Goal: Task Accomplishment & Management: Manage account settings

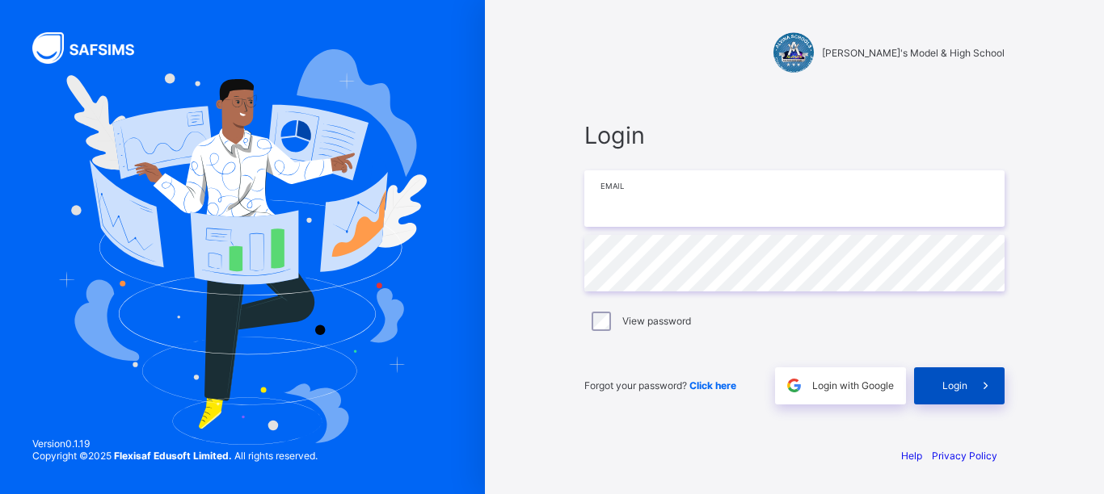
type input "**********"
click at [950, 386] on span "Login" at bounding box center [954, 386] width 25 height 12
click at [950, 386] on div "Login" at bounding box center [959, 386] width 90 height 37
click at [950, 386] on span "Login" at bounding box center [954, 386] width 25 height 12
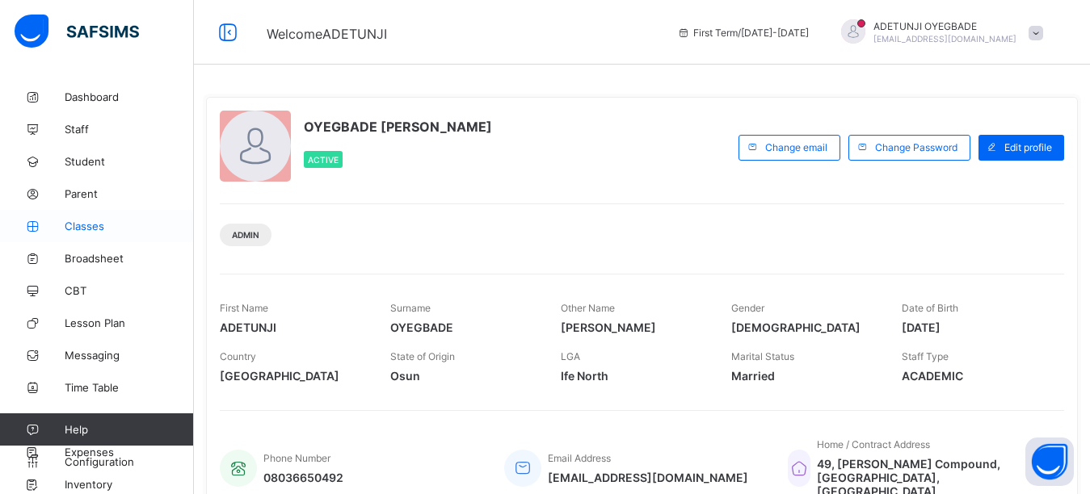
click at [108, 226] on span "Classes" at bounding box center [129, 226] width 129 height 13
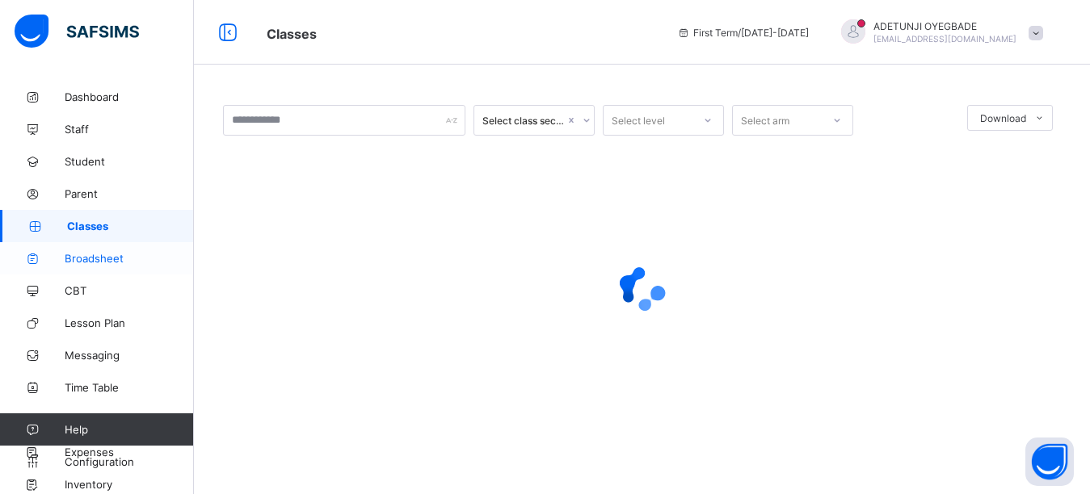
click at [119, 264] on span "Broadsheet" at bounding box center [129, 258] width 129 height 13
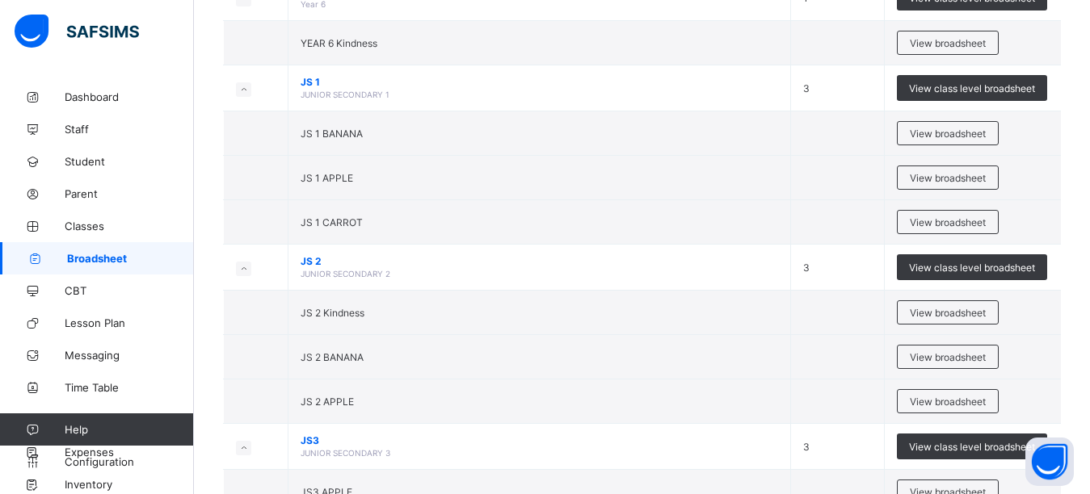
scroll to position [1823, 0]
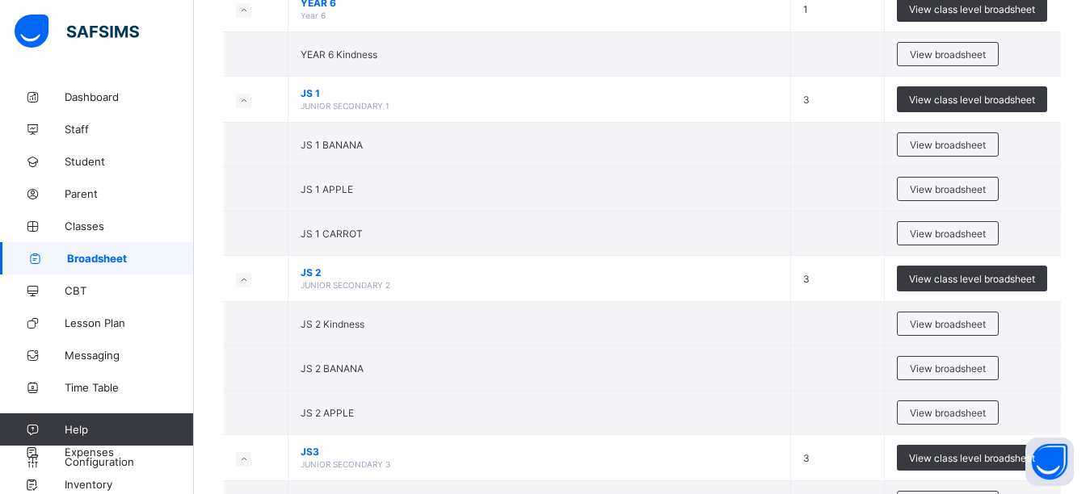
click at [965, 152] on div "View broadsheet" at bounding box center [948, 144] width 102 height 24
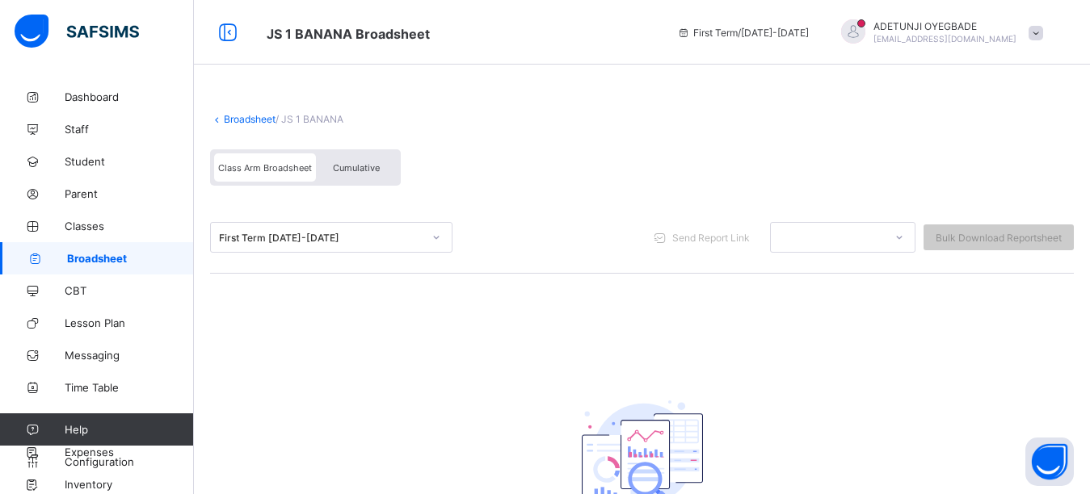
click at [374, 181] on div "Cumulative" at bounding box center [356, 167] width 81 height 28
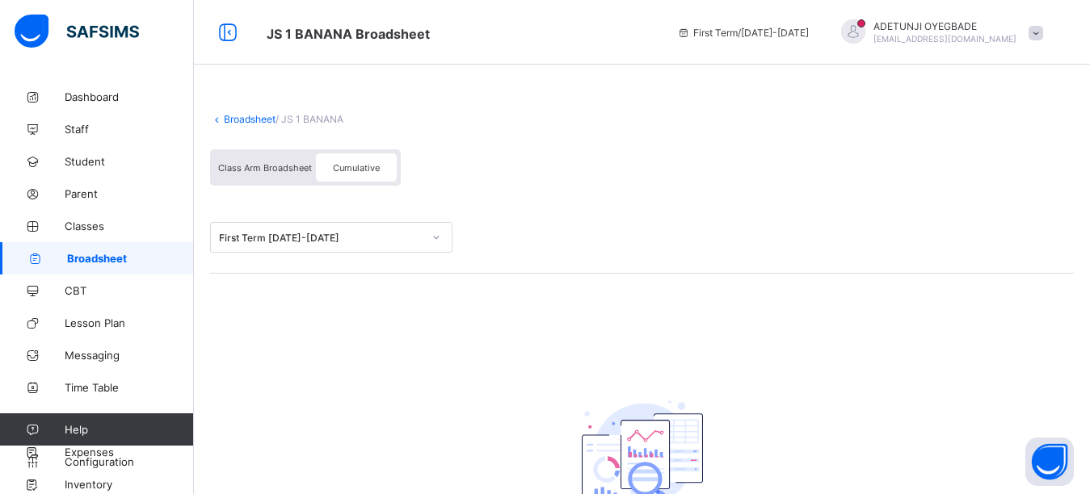
click at [936, 300] on div "Broadsheet / JS 1 BANANA Class Arm Broadsheet Cumulative First Term [DATE]-[DAT…" at bounding box center [642, 358] width 896 height 554
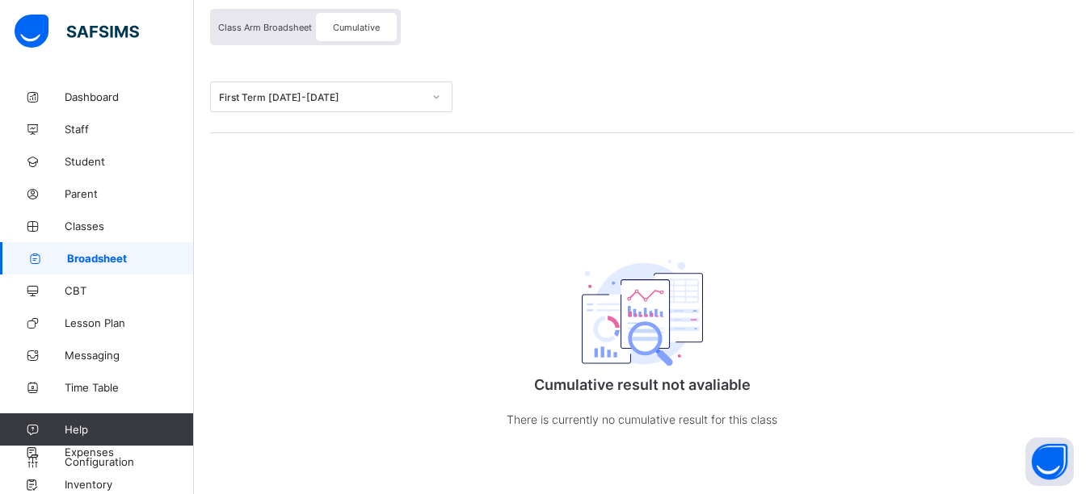
scroll to position [6, 0]
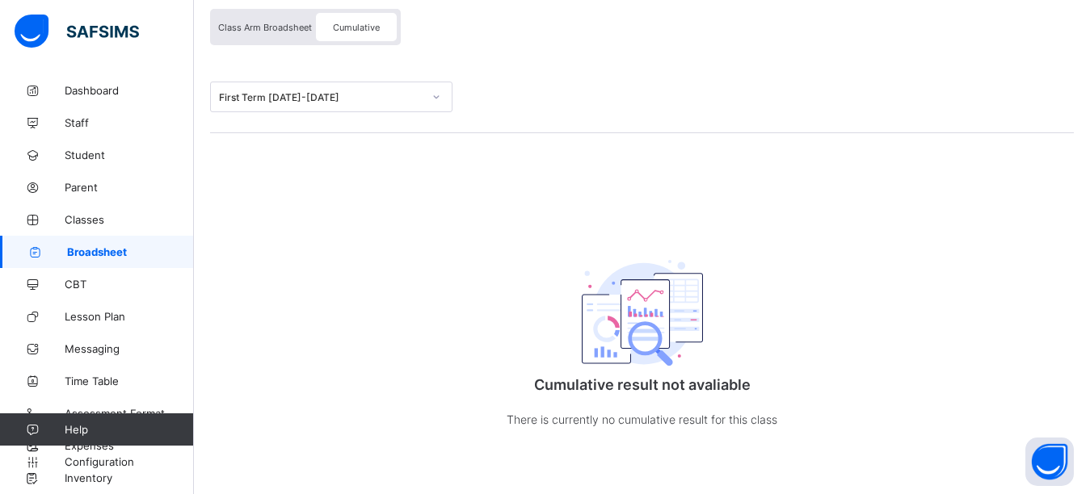
click at [107, 257] on span "Broadsheet" at bounding box center [130, 252] width 127 height 13
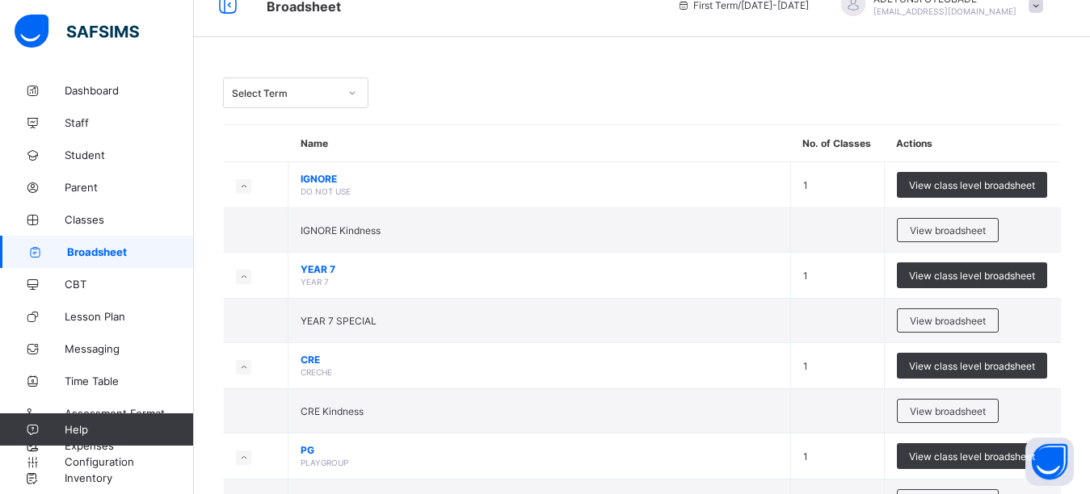
scroll to position [22, 0]
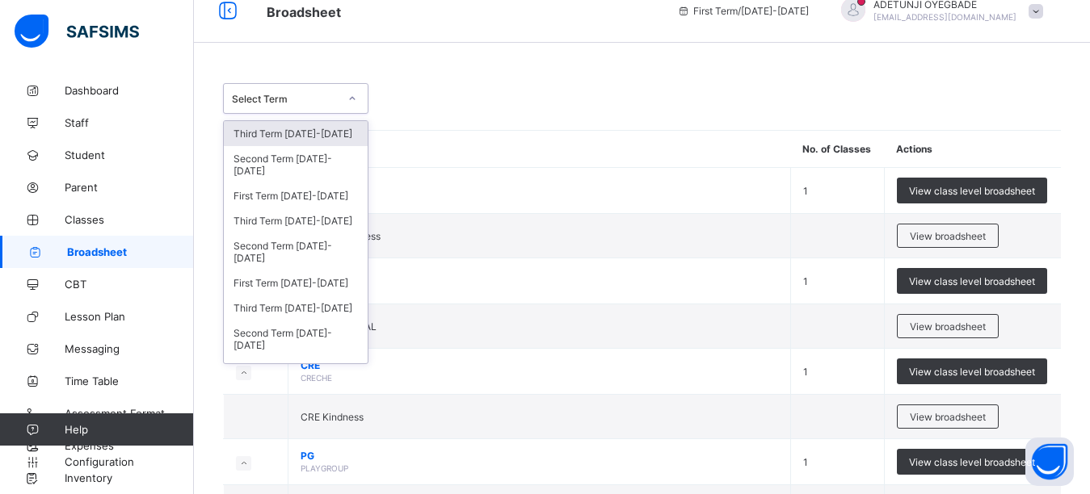
click at [355, 94] on icon at bounding box center [352, 98] width 10 height 16
drag, startPoint x: 339, startPoint y: 174, endPoint x: 334, endPoint y: 196, distance: 22.3
click at [334, 196] on div "Third Term [DATE]-[DATE] Second Term [DATE]-[DATE] First Term [DATE]-[DATE] Thi…" at bounding box center [296, 242] width 144 height 242
click at [334, 196] on div "First Term [DATE]-[DATE]" at bounding box center [296, 195] width 144 height 25
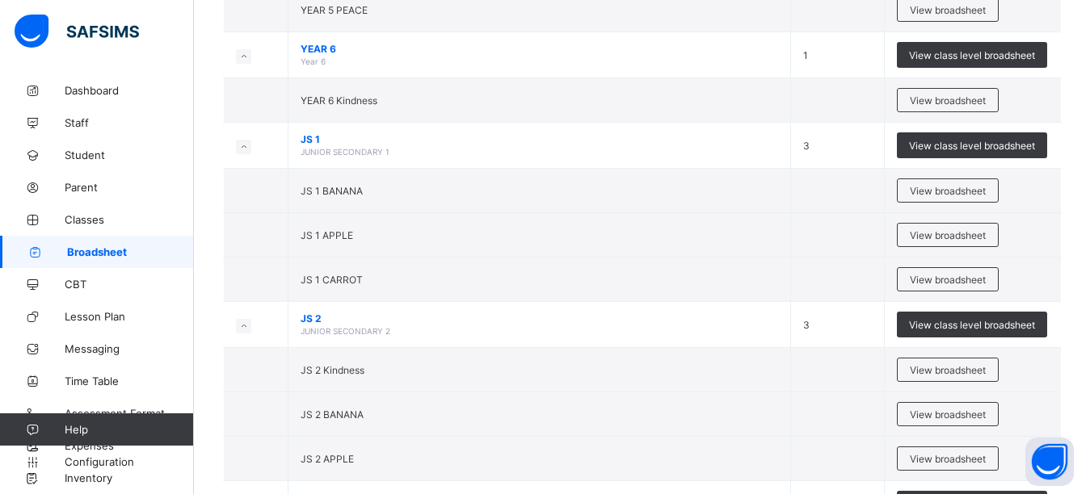
scroll to position [1827, 0]
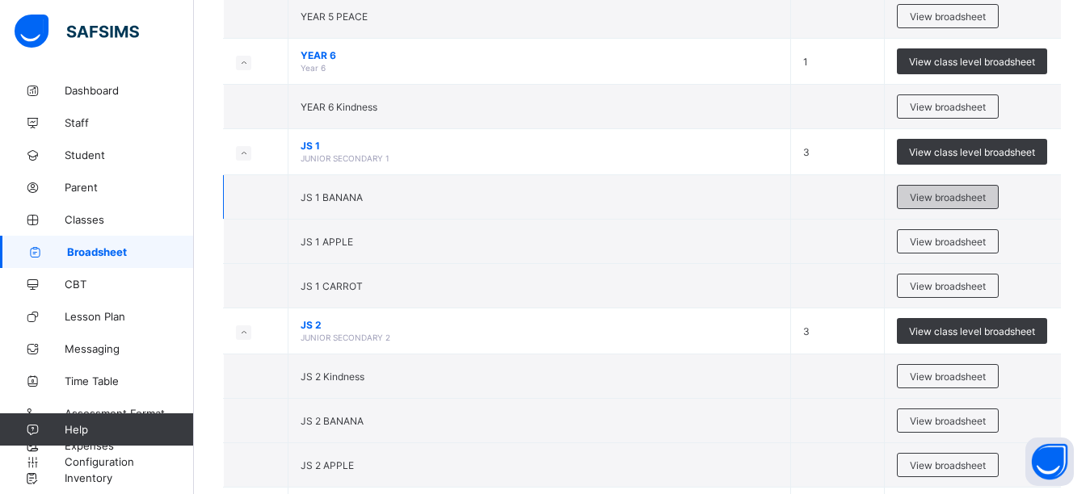
click at [970, 191] on span "View broadsheet" at bounding box center [948, 197] width 76 height 12
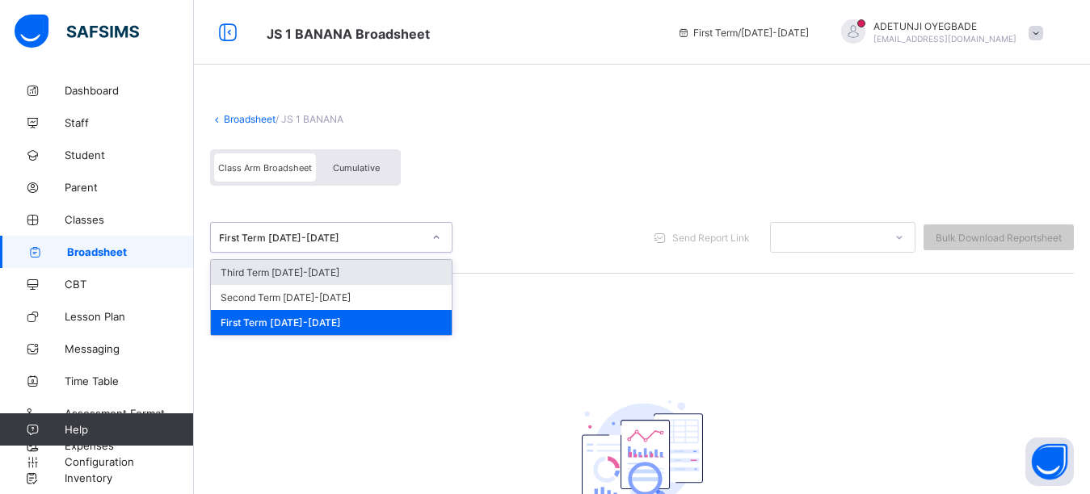
click at [439, 241] on icon at bounding box center [436, 237] width 10 height 16
click at [351, 319] on div "First Term [DATE]-[DATE]" at bounding box center [331, 322] width 241 height 25
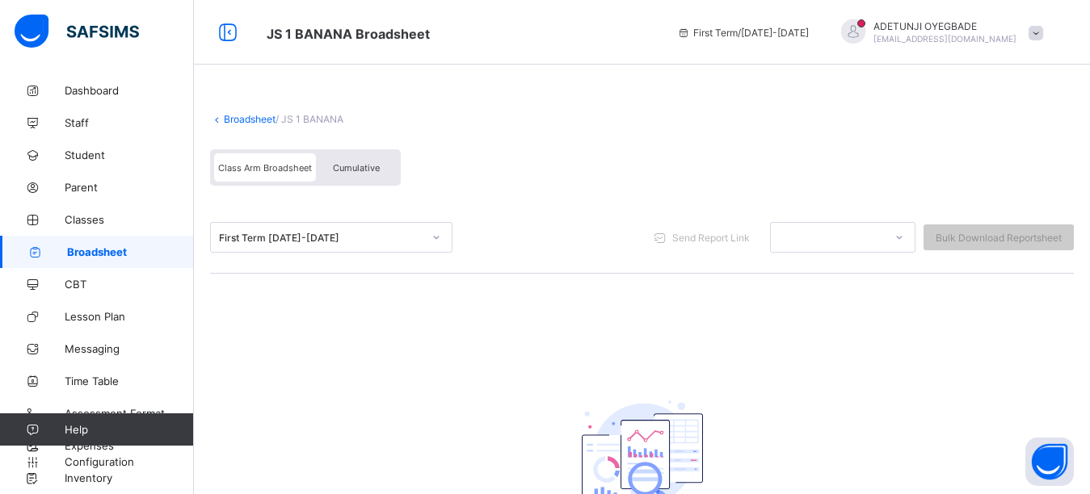
click at [375, 179] on div "Cumulative" at bounding box center [356, 167] width 81 height 28
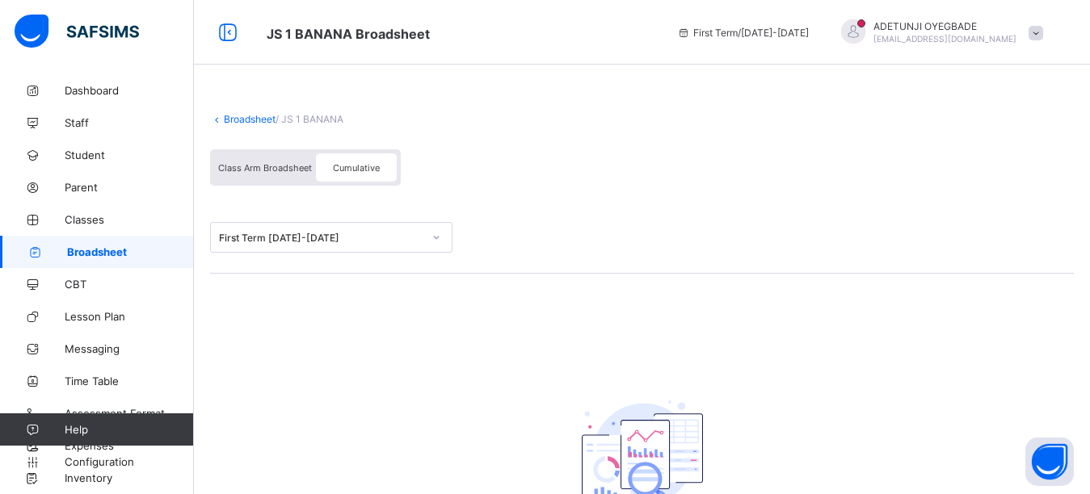
click at [302, 176] on div "Class Arm Broadsheet" at bounding box center [265, 167] width 102 height 28
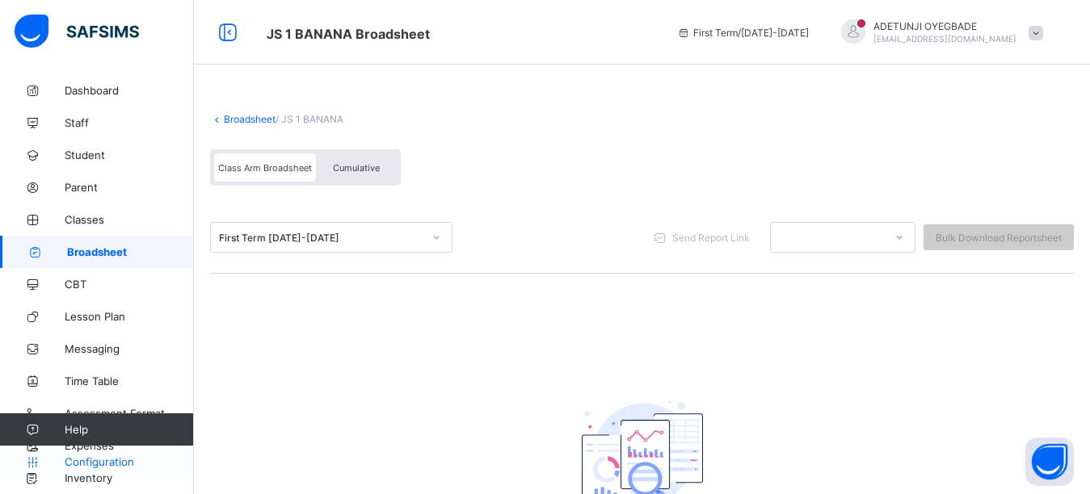
click at [95, 459] on span "Configuration" at bounding box center [129, 462] width 128 height 13
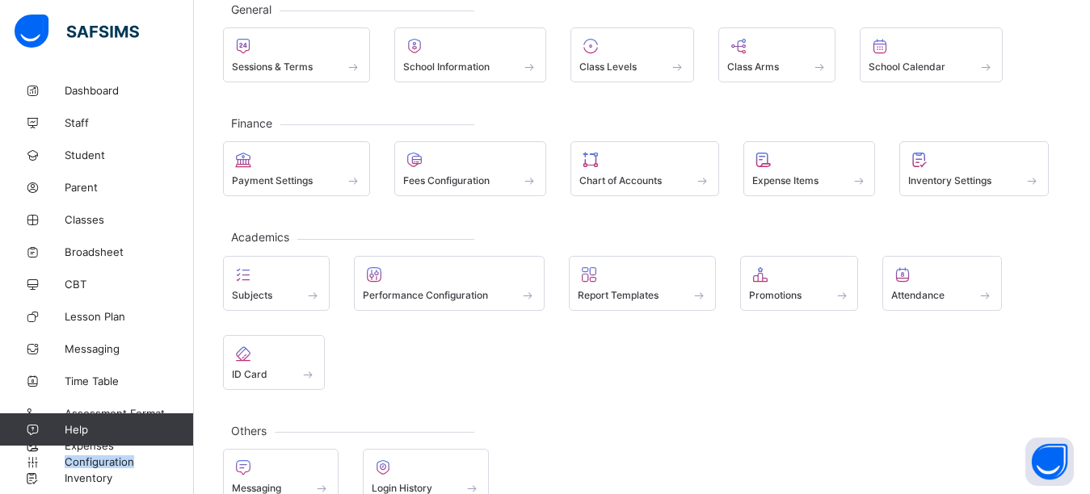
scroll to position [138, 0]
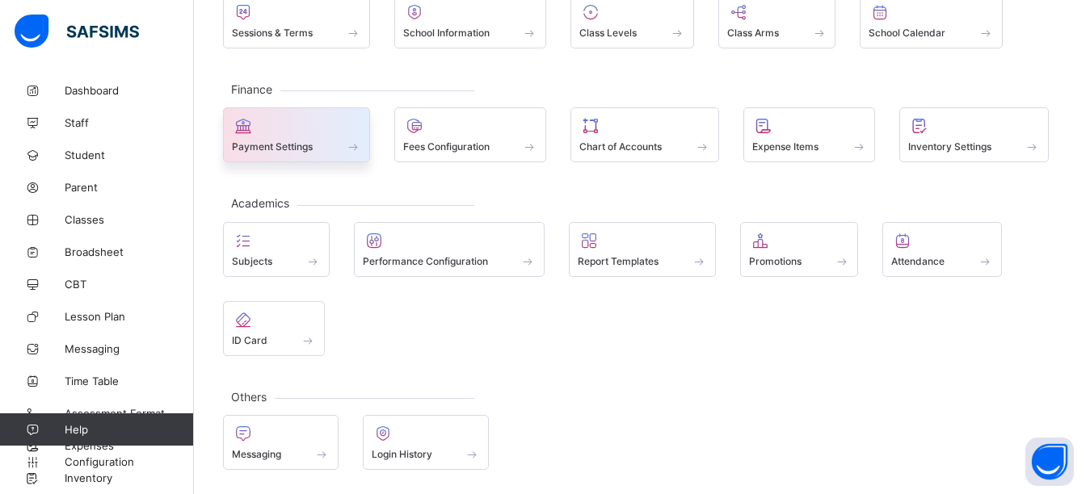
click at [317, 146] on div "Payment Settings" at bounding box center [296, 147] width 129 height 14
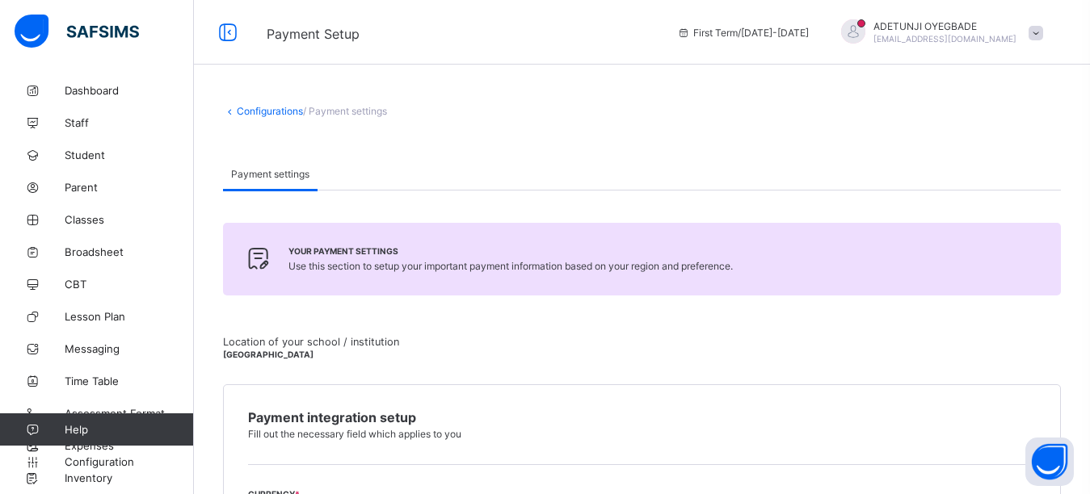
scroll to position [243, 0]
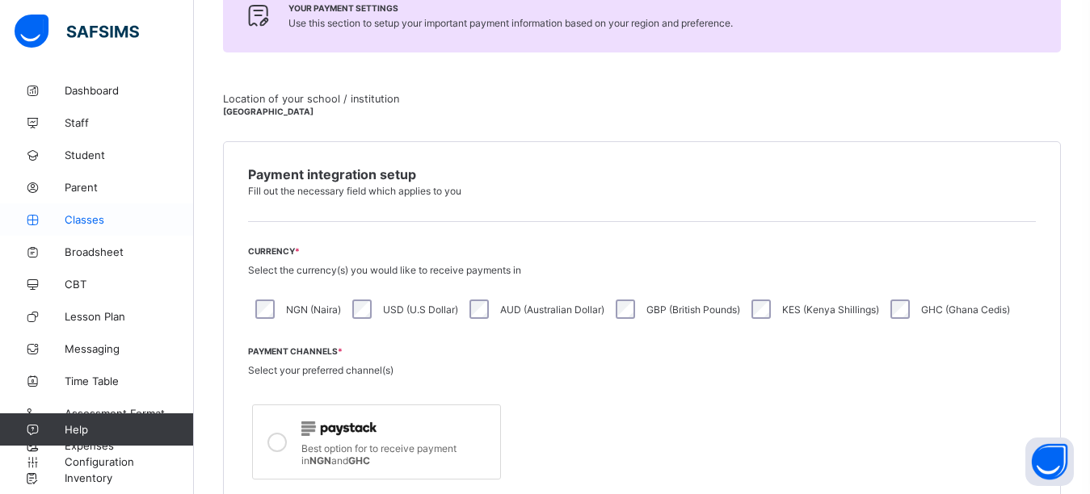
click at [90, 228] on link "Classes" at bounding box center [97, 220] width 194 height 32
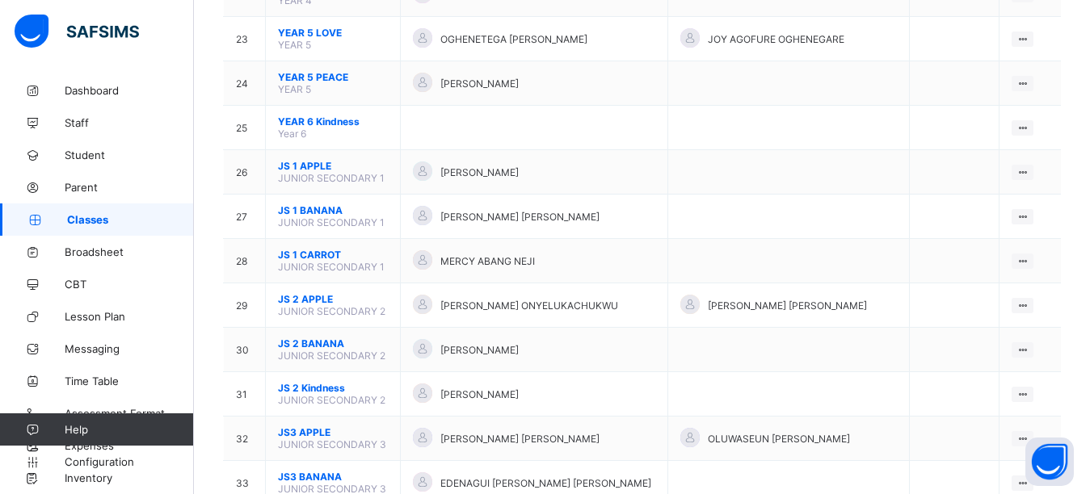
scroll to position [1154, 0]
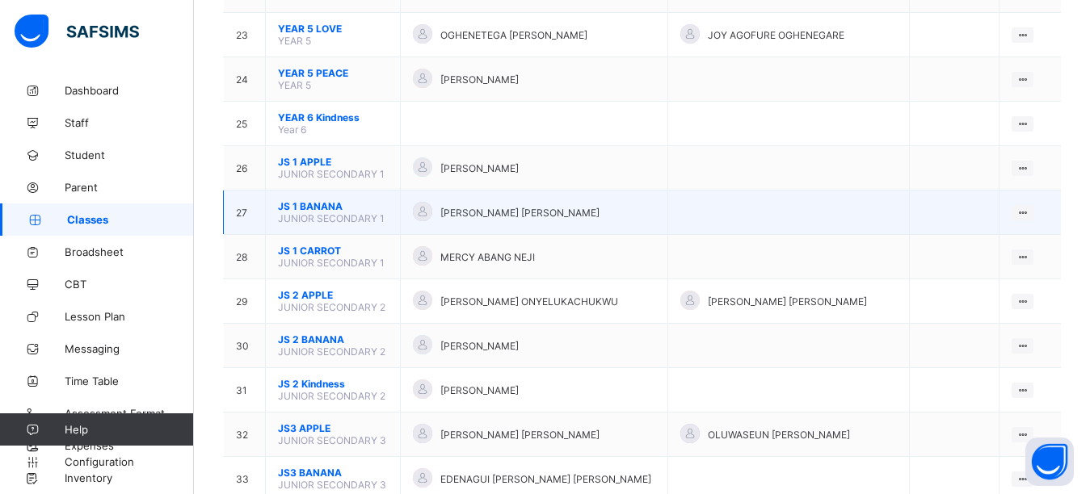
click at [354, 204] on span "JS 1 BANANA" at bounding box center [333, 206] width 110 height 12
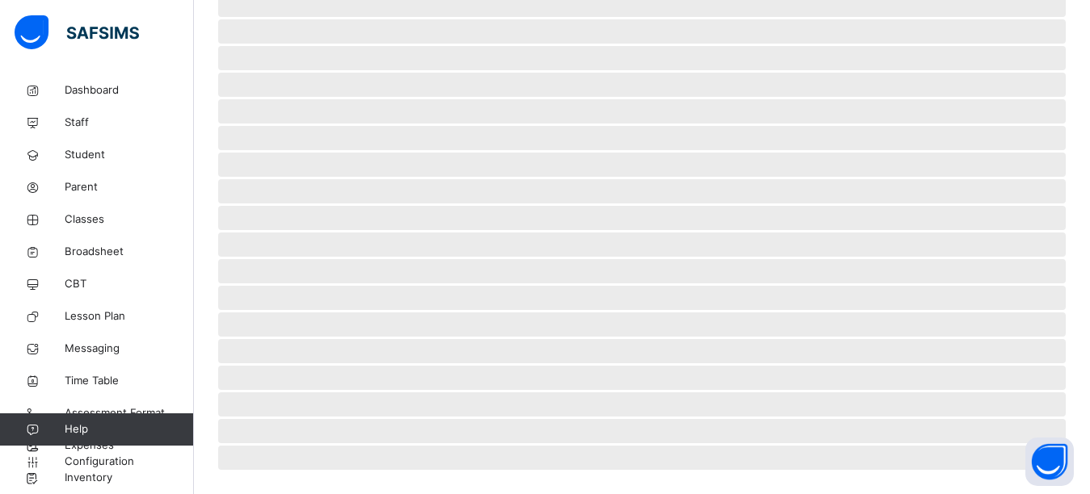
click at [1037, 215] on span "‌" at bounding box center [641, 218] width 847 height 24
click at [1090, 24] on div "Classes First Term / [DATE]-[DATE] ADETUNJI OYEGBADE [EMAIL_ADDRESS][DOMAIN_NAM…" at bounding box center [545, 42] width 1090 height 903
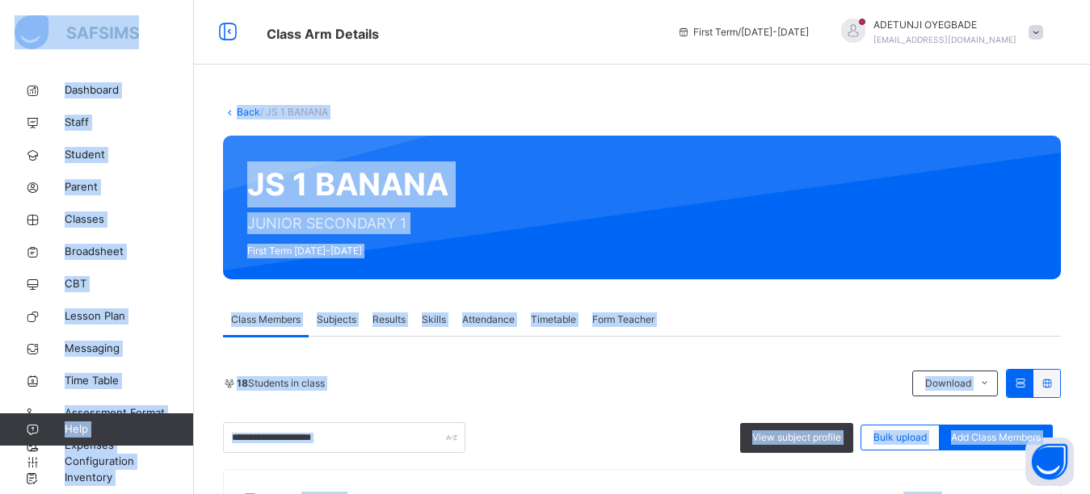
click at [251, 113] on link "Back" at bounding box center [248, 112] width 23 height 12
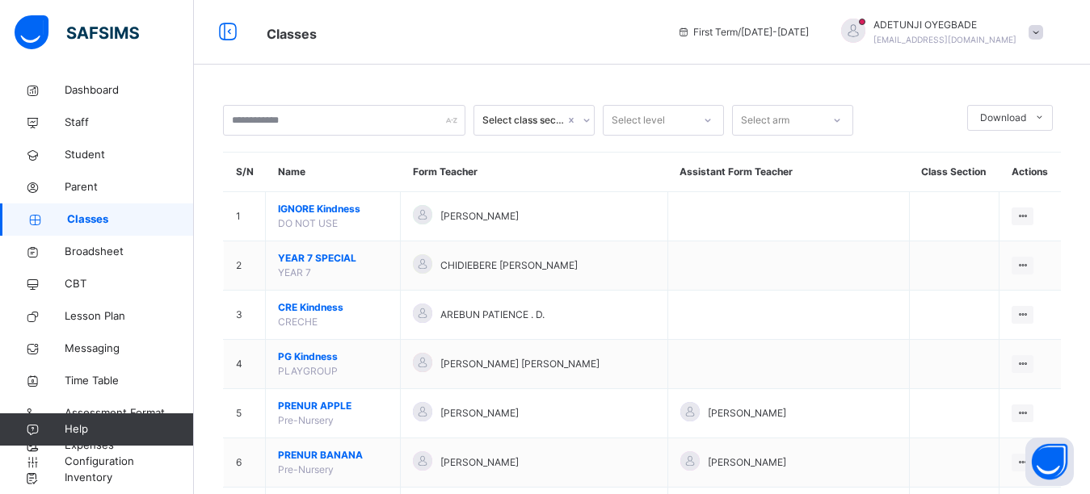
drag, startPoint x: 381, startPoint y: 53, endPoint x: 397, endPoint y: 30, distance: 27.8
click at [397, 30] on span "Classes" at bounding box center [460, 32] width 386 height 27
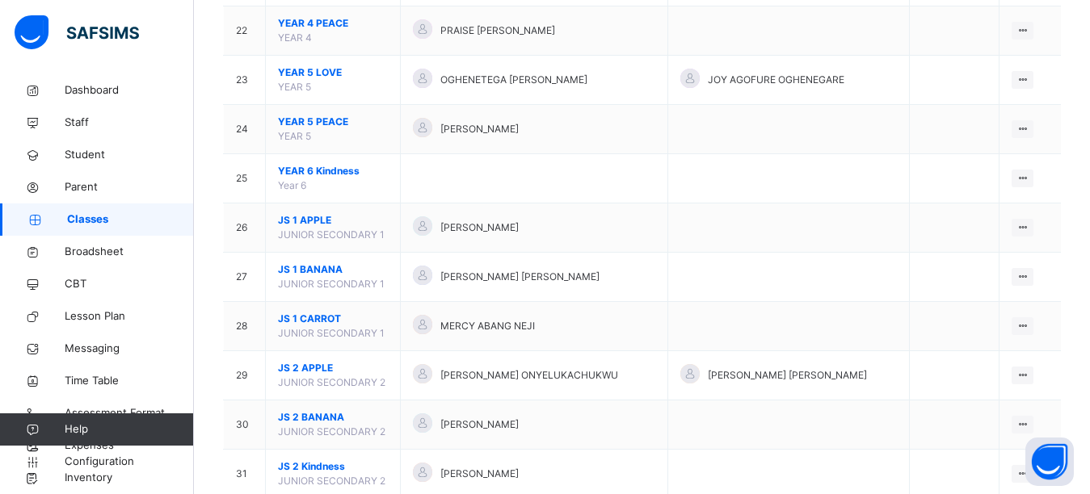
scroll to position [1653, 0]
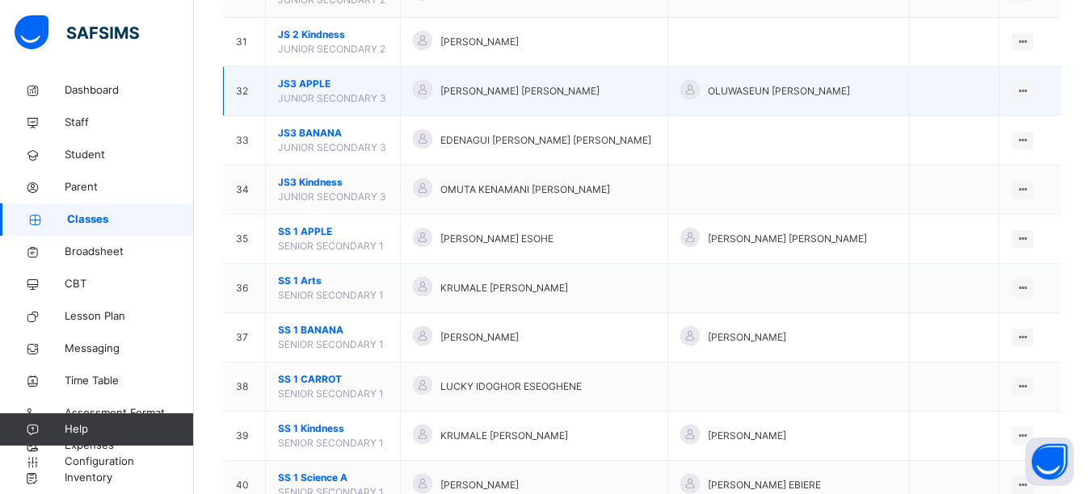
click at [346, 106] on td "JS3 APPLE JUNIOR SECONDARY 3" at bounding box center [333, 91] width 135 height 49
click at [992, 126] on div "View Class" at bounding box center [980, 124] width 92 height 16
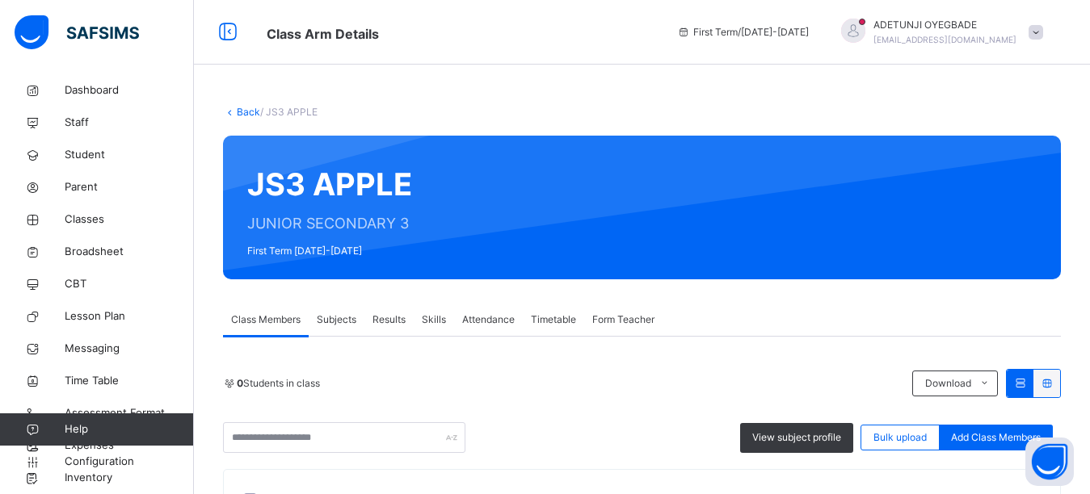
click at [385, 319] on span "Results" at bounding box center [388, 320] width 33 height 15
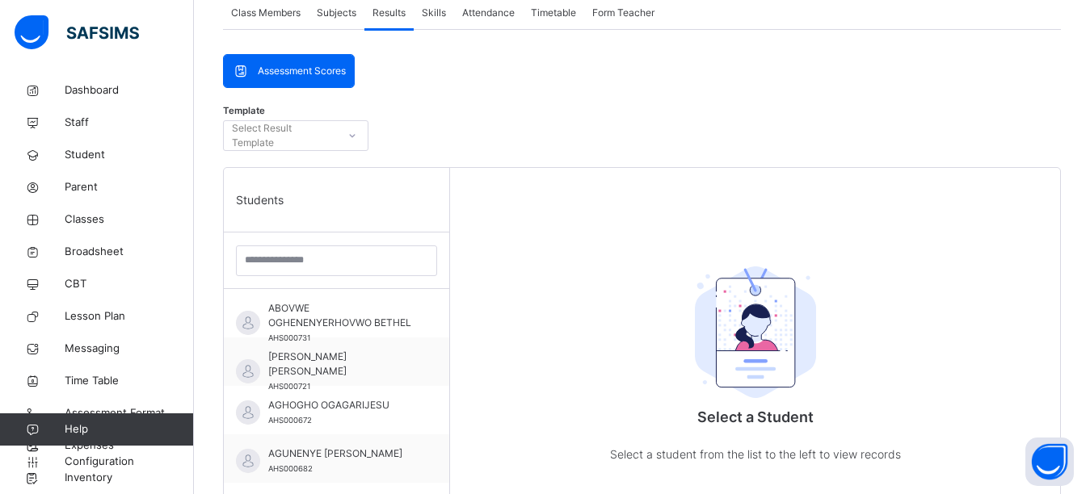
scroll to position [296, 0]
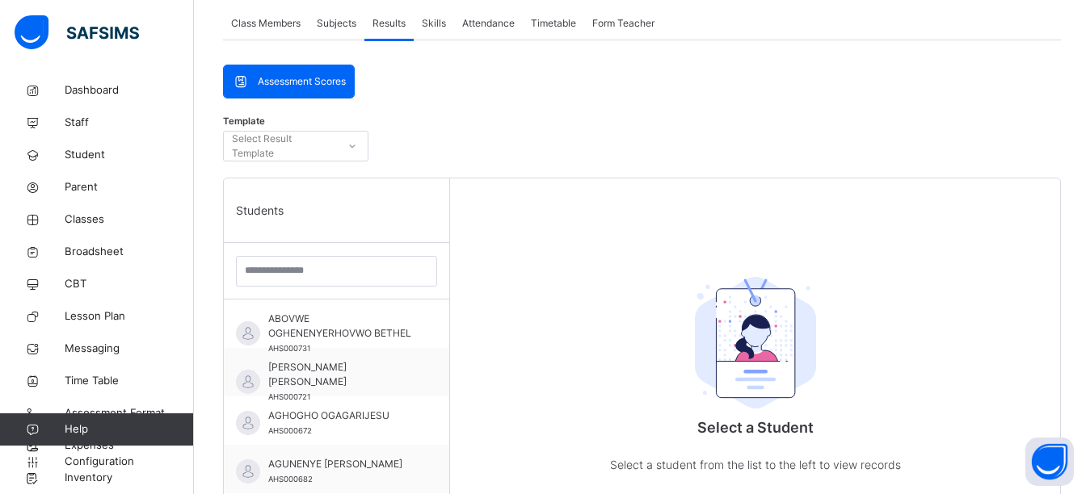
click at [302, 82] on span "Assessment Scores" at bounding box center [302, 81] width 88 height 15
click at [301, 82] on span "Assessment Scores" at bounding box center [302, 81] width 88 height 15
click at [323, 88] on div "Assessment Scores" at bounding box center [289, 81] width 130 height 32
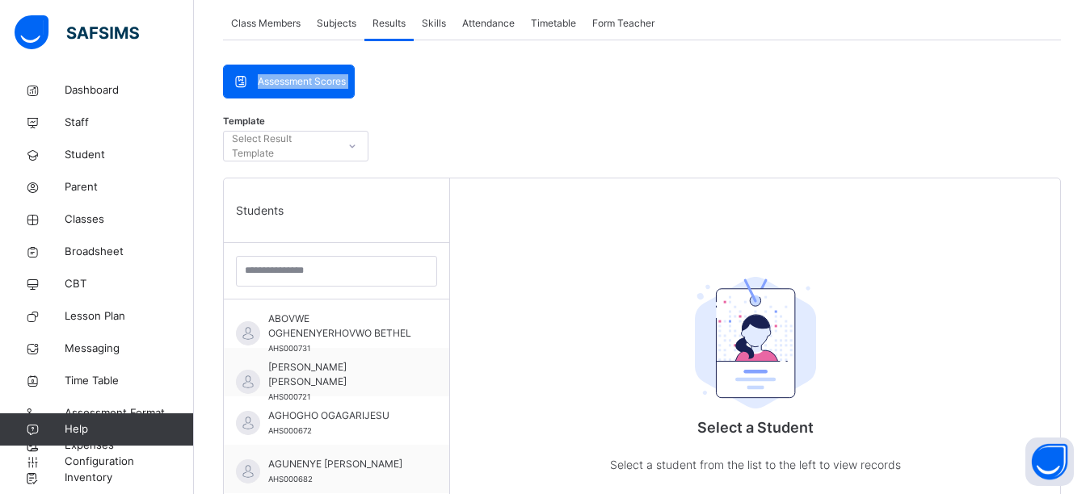
click at [322, 86] on span "Assessment Scores" at bounding box center [302, 81] width 88 height 15
click at [323, 85] on span "Assessment Scores" at bounding box center [302, 81] width 88 height 15
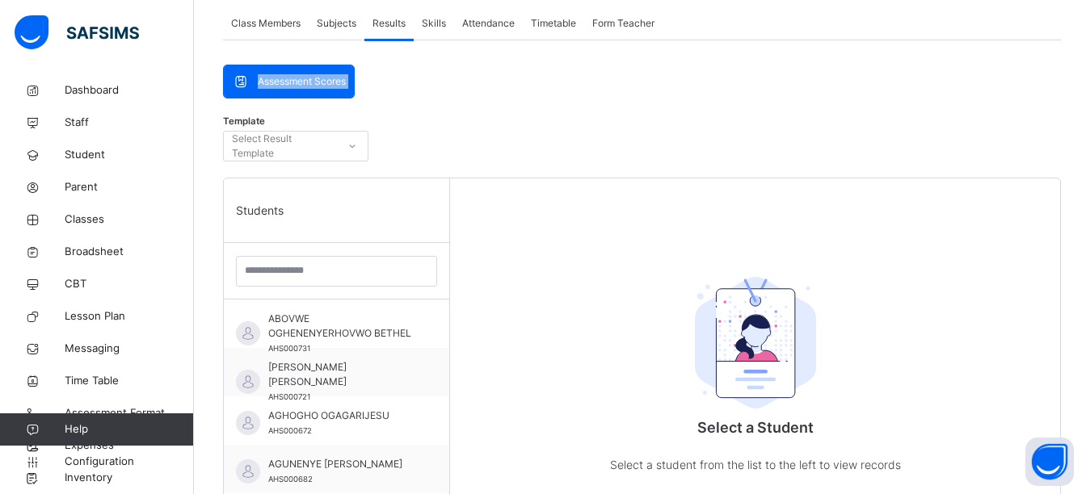
click at [323, 85] on span "Assessment Scores" at bounding box center [302, 81] width 88 height 15
click at [322, 79] on span "Assessment Scores" at bounding box center [302, 81] width 88 height 15
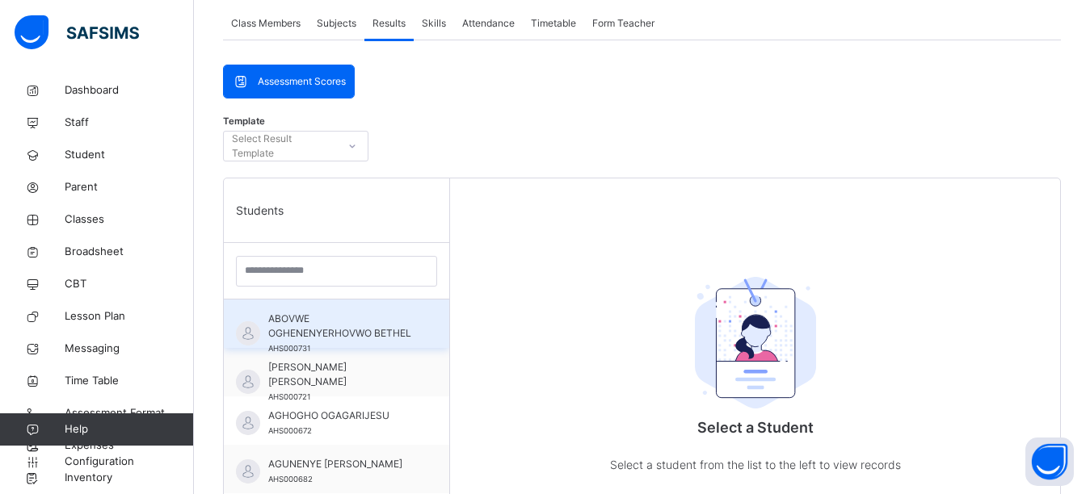
click at [357, 330] on span "ABOVWE OGHENENYERHOVWO BETHEL" at bounding box center [340, 326] width 145 height 29
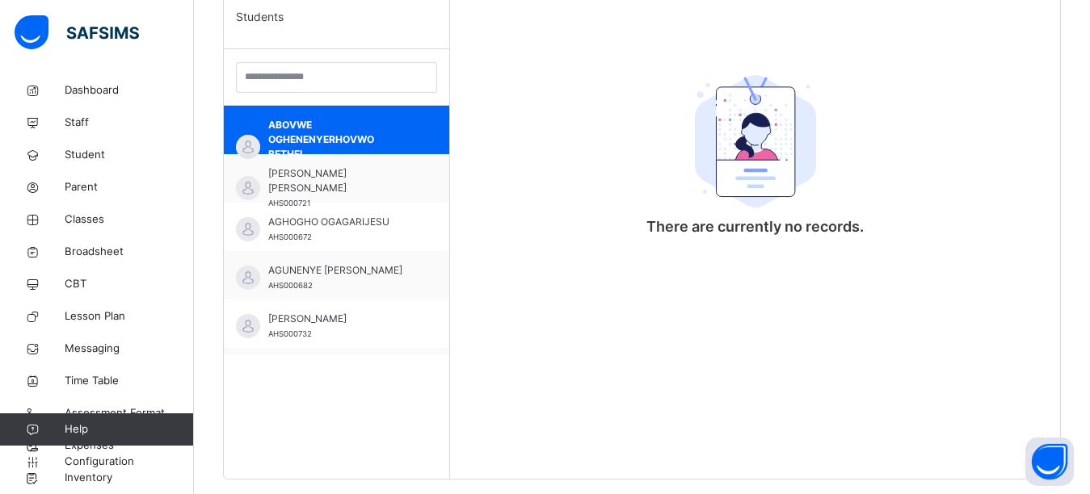
scroll to position [524, 0]
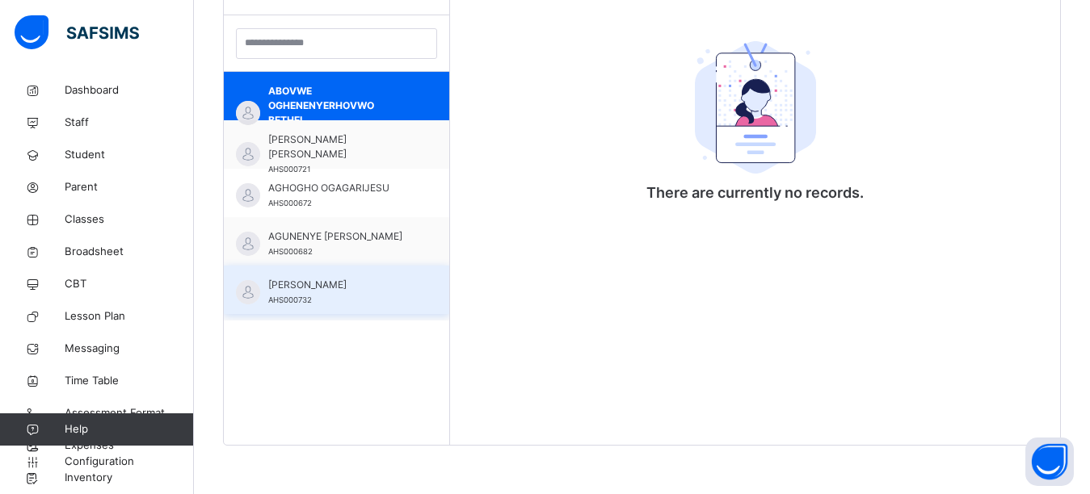
click at [368, 305] on div "[PERSON_NAME] AHS000732" at bounding box center [340, 292] width 145 height 29
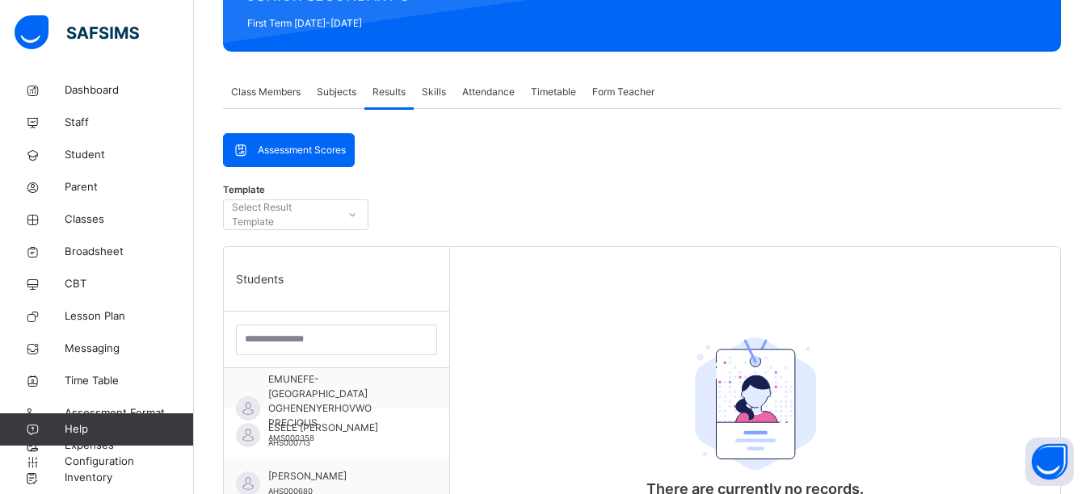
scroll to position [226, 0]
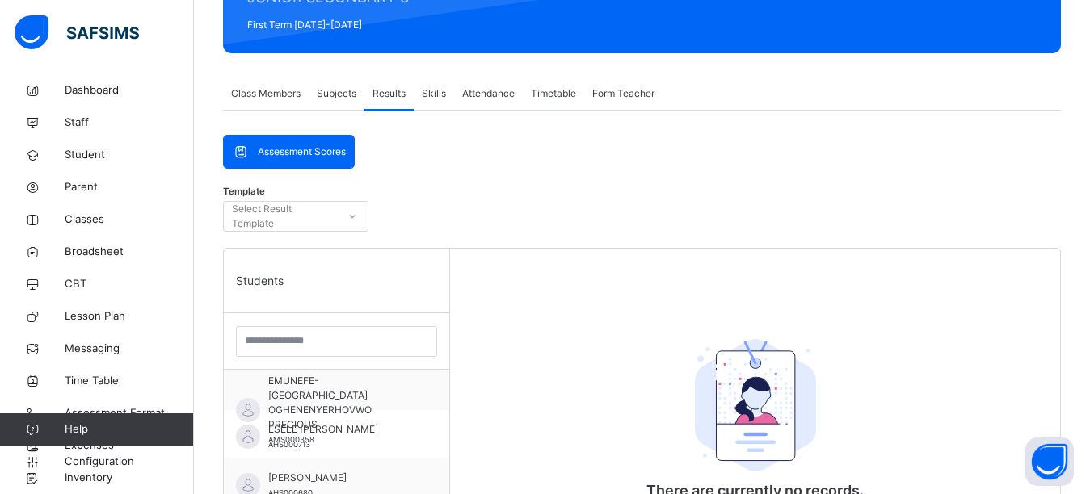
click at [438, 97] on span "Skills" at bounding box center [434, 93] width 24 height 15
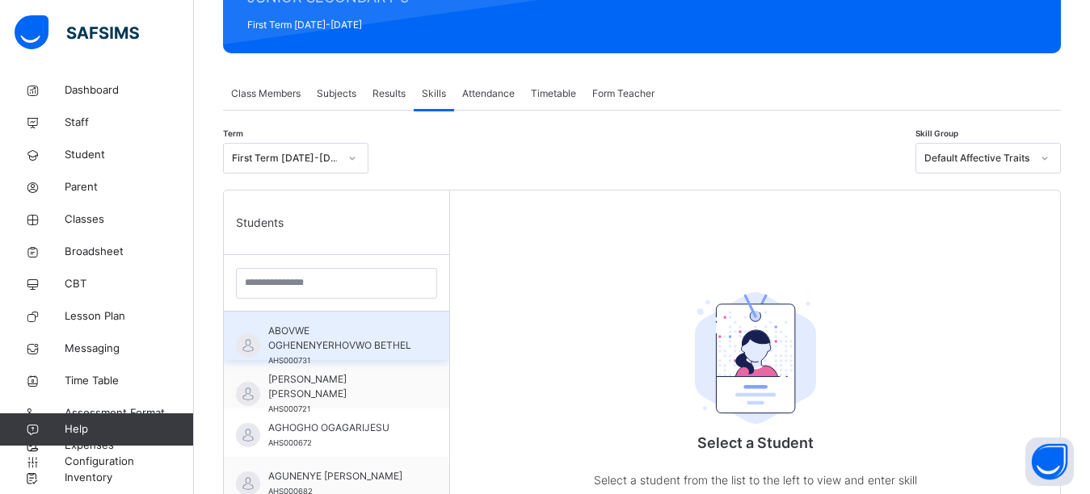
click at [356, 339] on span "ABOVWE OGHENENYERHOVWO BETHEL" at bounding box center [340, 338] width 145 height 29
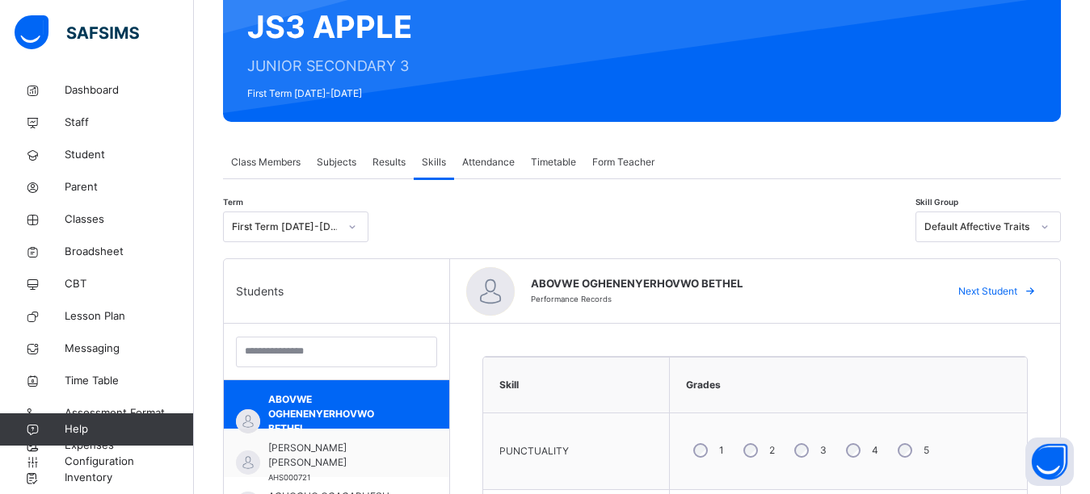
scroll to position [154, 0]
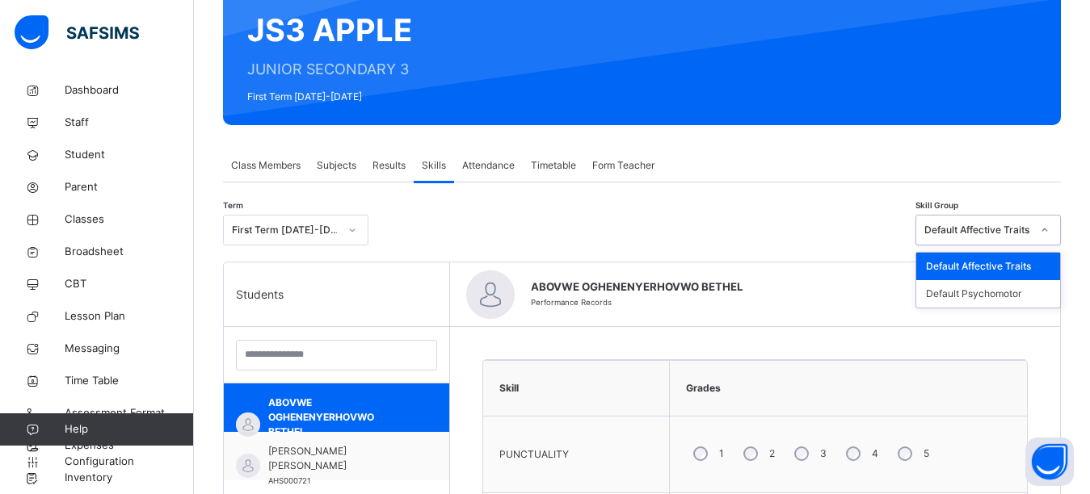
click at [1058, 224] on div at bounding box center [1044, 230] width 27 height 26
click at [1024, 297] on div "Default Psychomotor" at bounding box center [988, 293] width 144 height 27
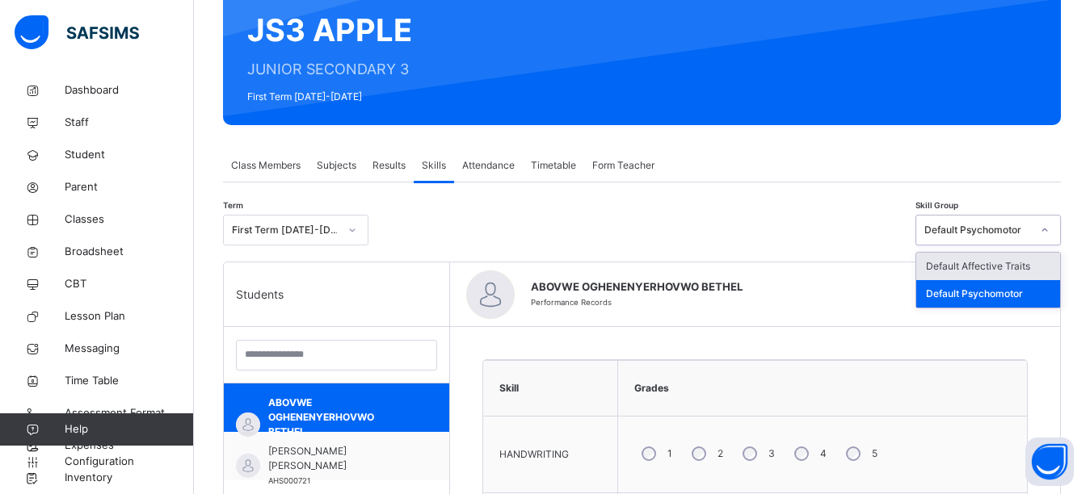
click at [1049, 229] on icon at bounding box center [1045, 230] width 10 height 16
click at [1031, 267] on div "Default Affective Traits" at bounding box center [988, 266] width 144 height 27
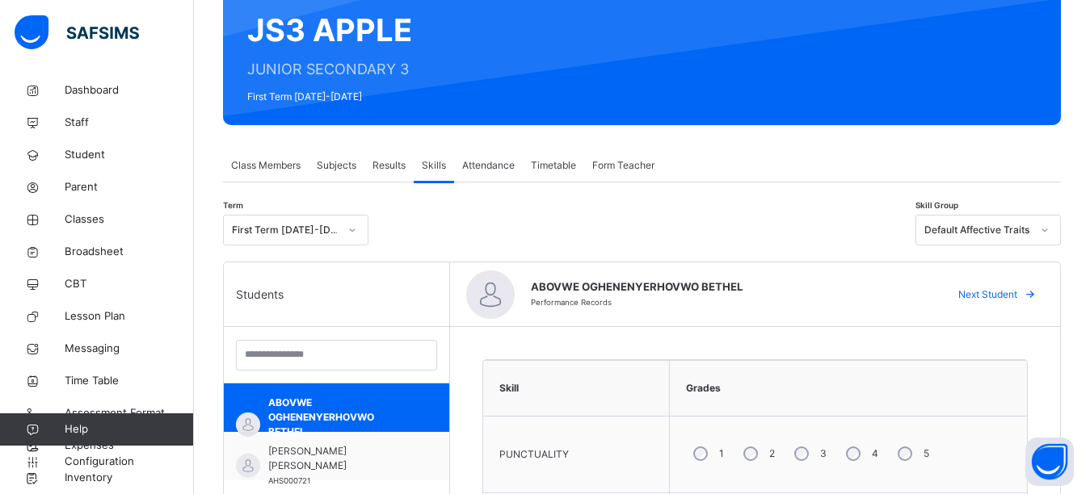
click at [495, 175] on div "Attendance" at bounding box center [488, 165] width 69 height 32
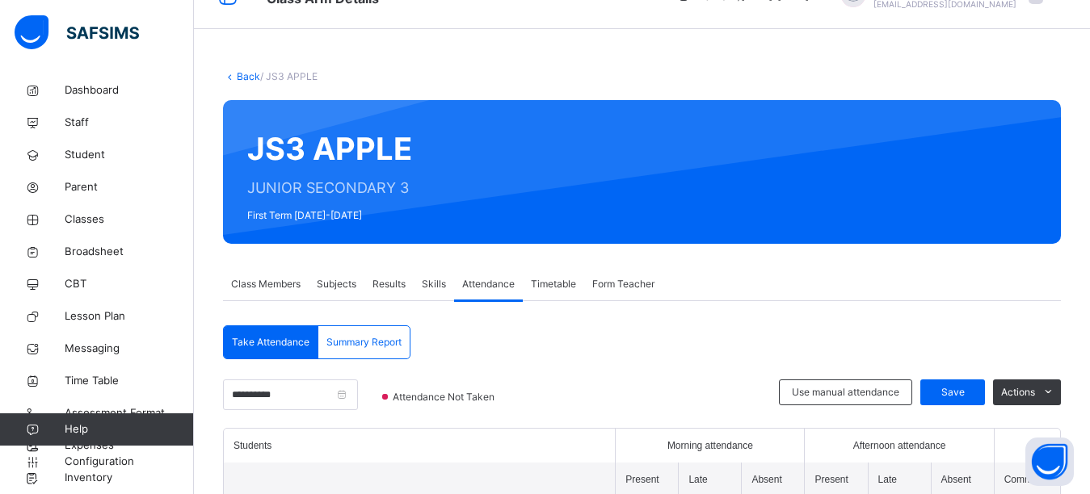
scroll to position [0, 0]
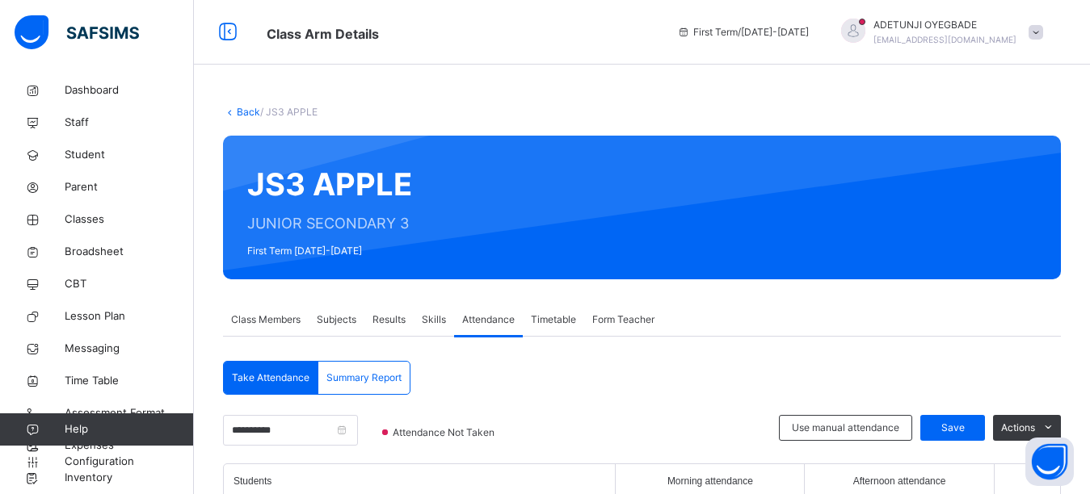
click at [1051, 27] on div "ADETUNJI OYEGBADE [EMAIL_ADDRESS][DOMAIN_NAME]" at bounding box center [938, 32] width 226 height 29
click at [333, 318] on span "Subjects" at bounding box center [337, 320] width 40 height 15
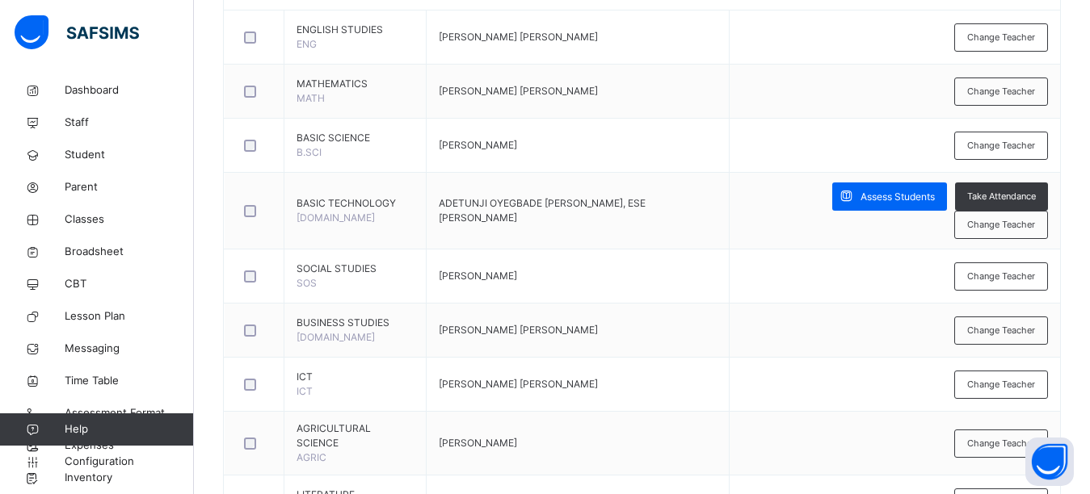
scroll to position [462, 0]
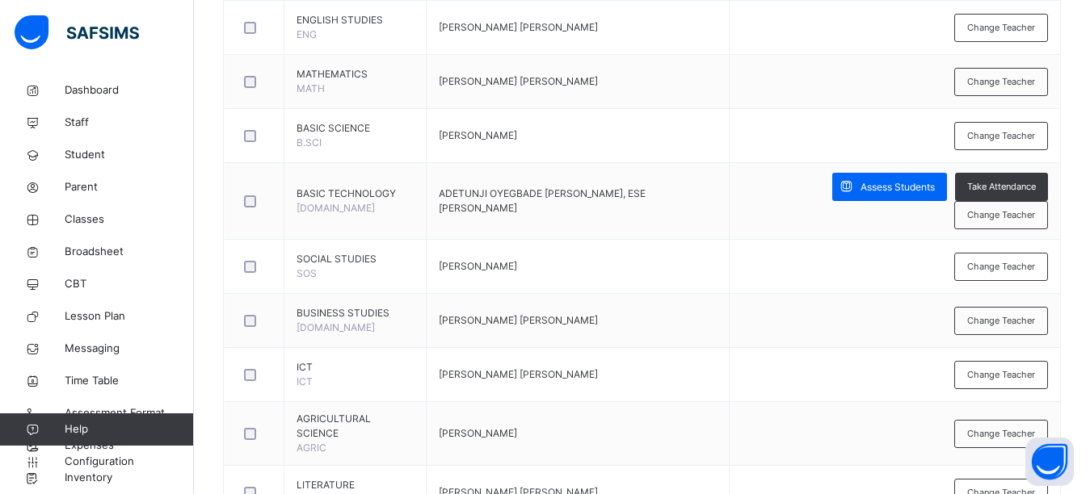
drag, startPoint x: 990, startPoint y: 186, endPoint x: 741, endPoint y: 216, distance: 251.4
click at [991, 208] on span "Change Teacher" at bounding box center [1001, 215] width 68 height 14
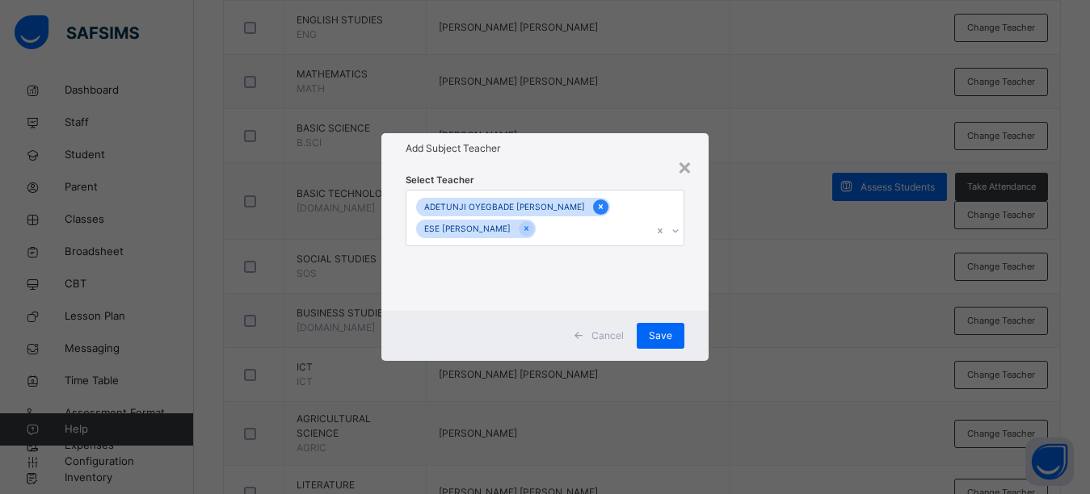
click at [596, 209] on icon at bounding box center [600, 206] width 9 height 11
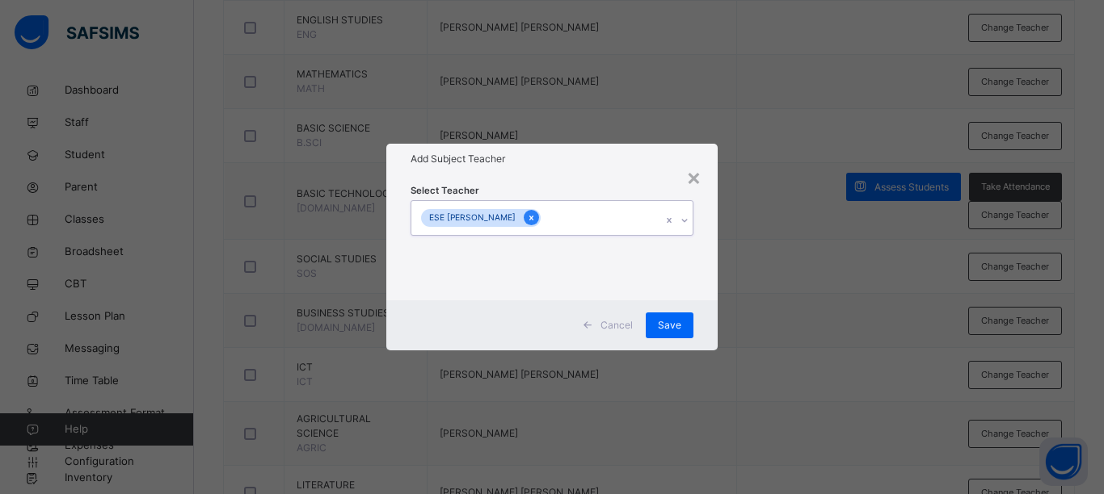
click at [525, 221] on div at bounding box center [531, 217] width 15 height 15
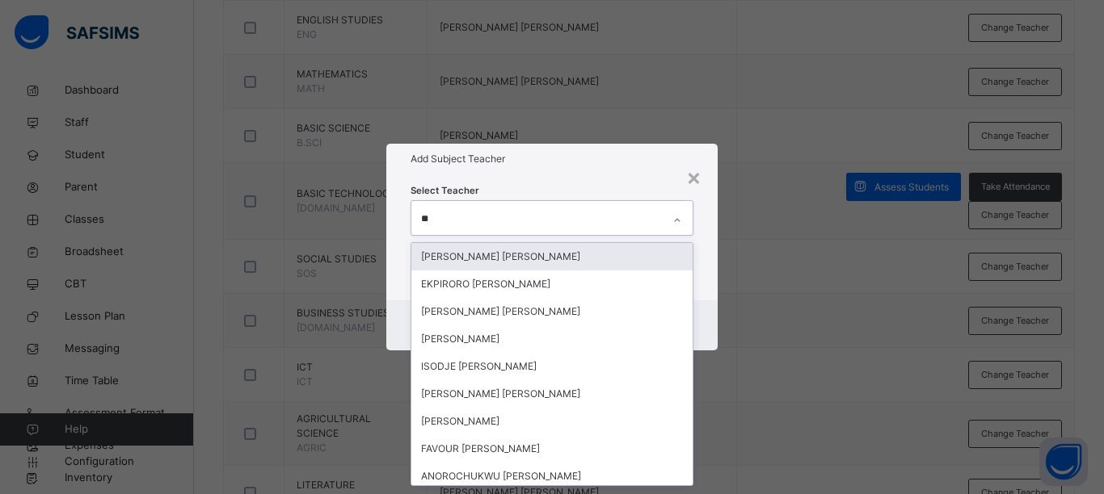
type input "***"
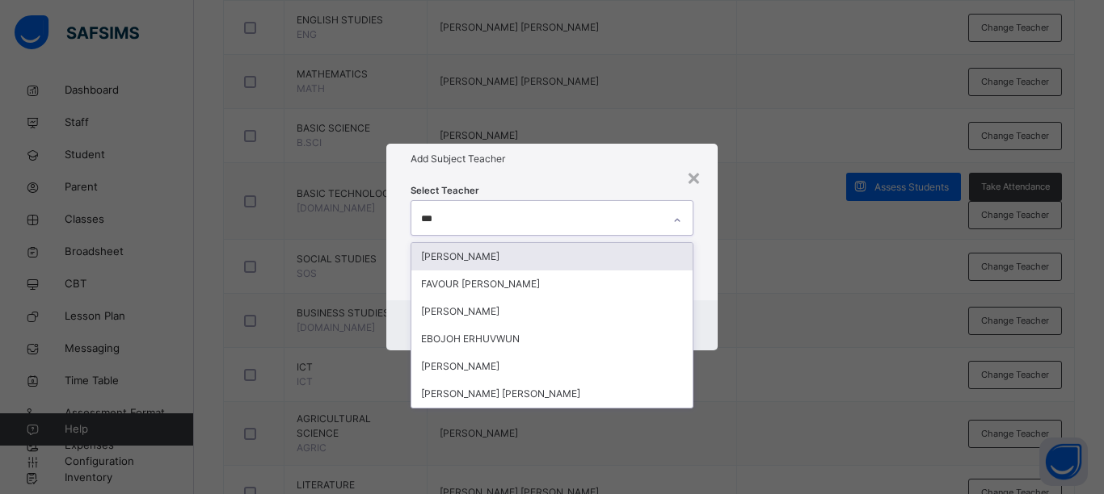
click at [536, 251] on div "[PERSON_NAME]" at bounding box center [551, 256] width 281 height 27
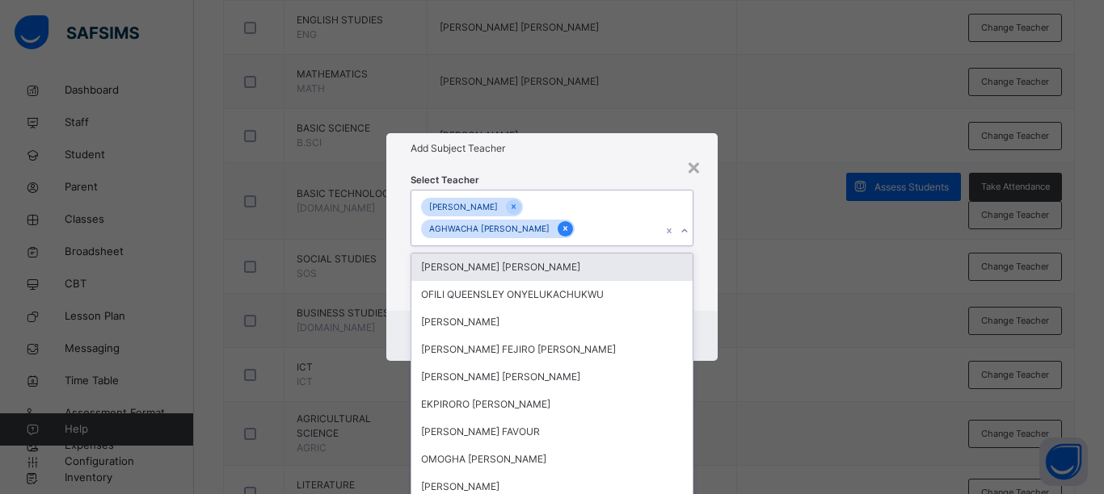
click at [570, 229] on icon at bounding box center [565, 228] width 9 height 11
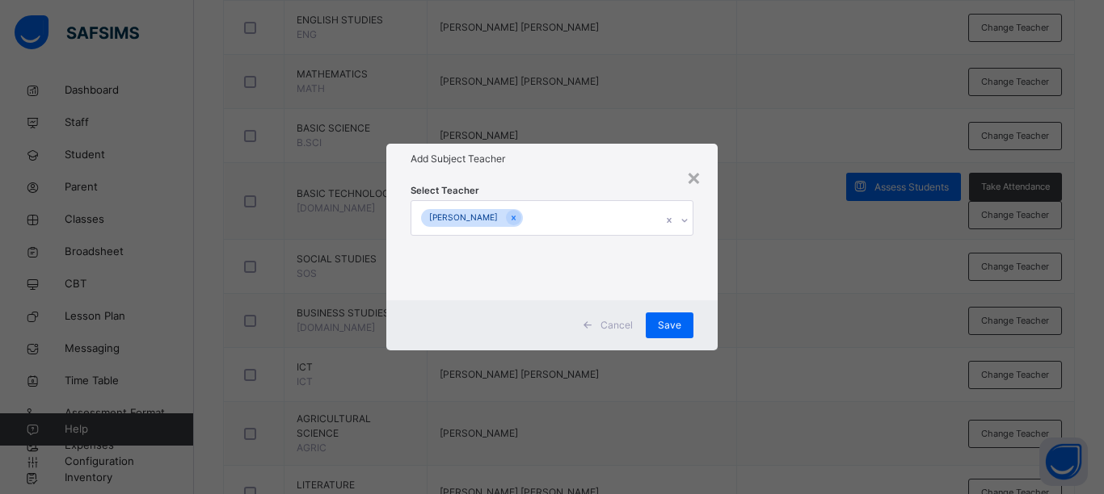
click at [734, 312] on div "× Add Subject Teacher Select Teacher [PERSON_NAME] Cancel Save" at bounding box center [552, 247] width 1104 height 494
click at [666, 327] on span "Save" at bounding box center [669, 325] width 23 height 15
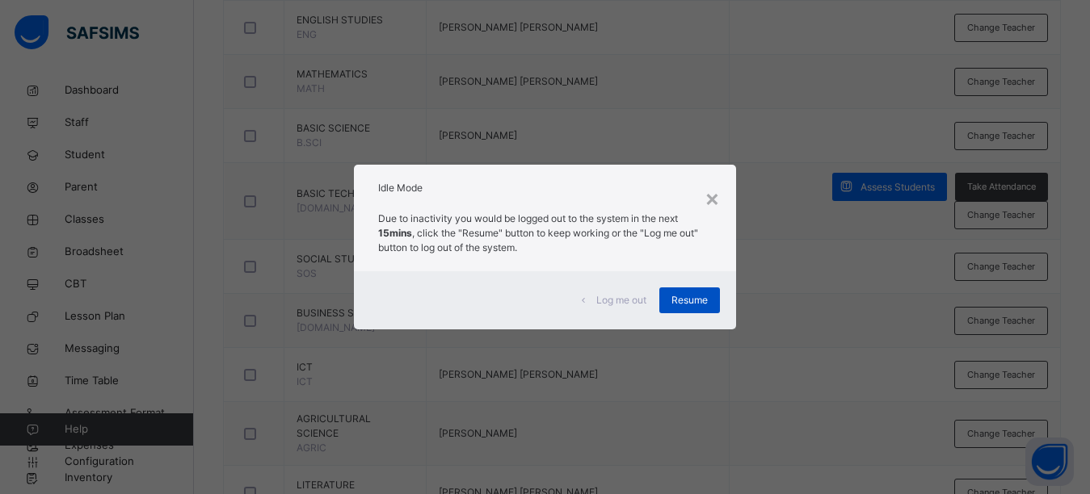
click at [705, 308] on div "Resume" at bounding box center [689, 301] width 61 height 26
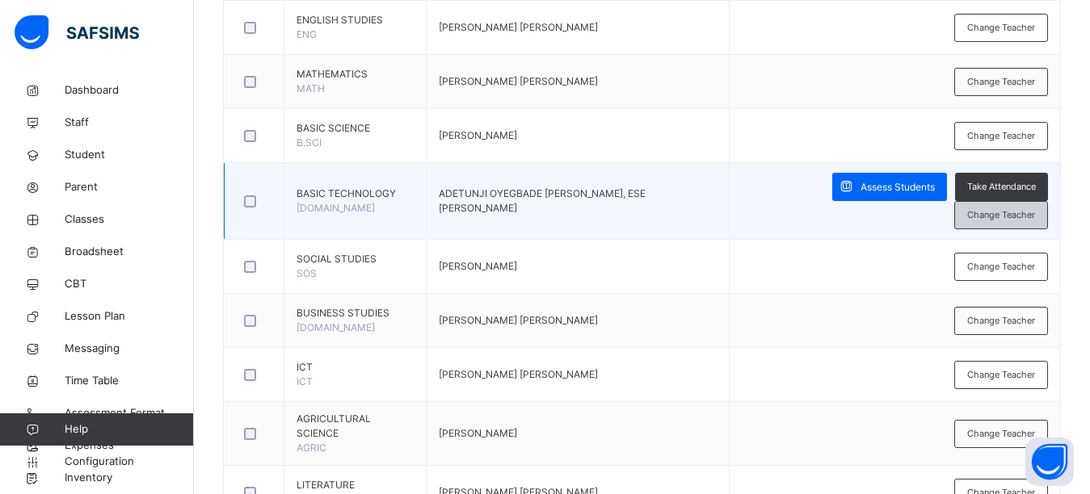
click at [988, 208] on span "Change Teacher" at bounding box center [1001, 215] width 68 height 14
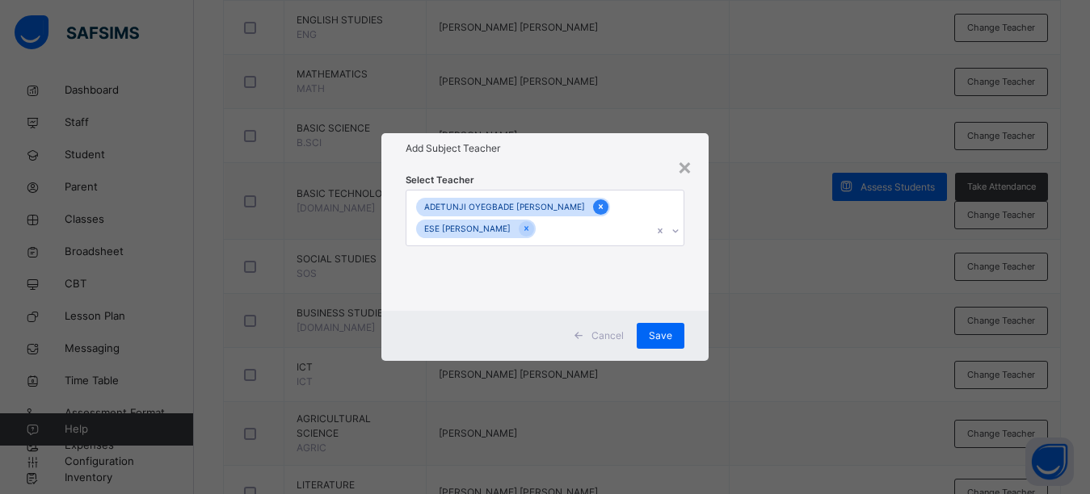
click at [596, 208] on icon at bounding box center [600, 206] width 9 height 11
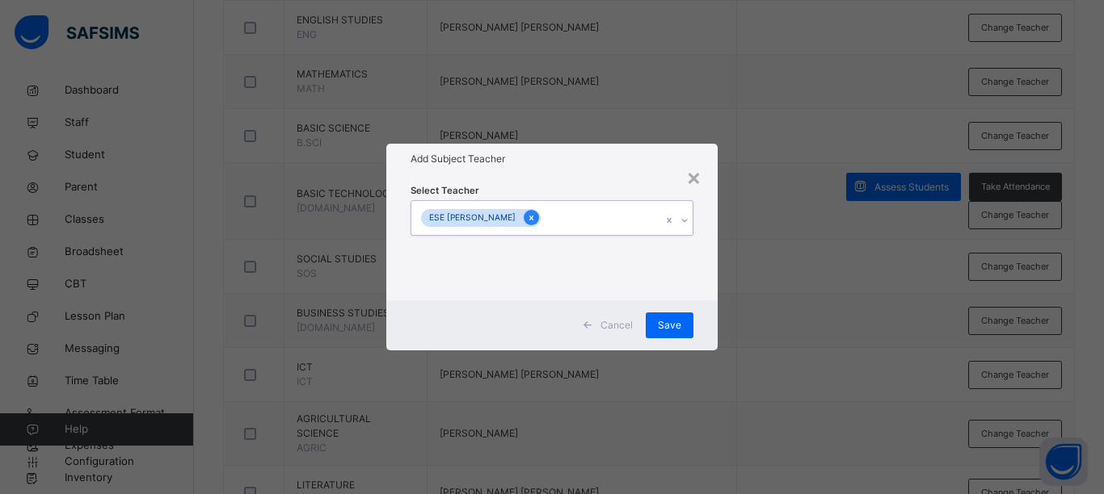
click at [527, 220] on icon at bounding box center [531, 217] width 9 height 11
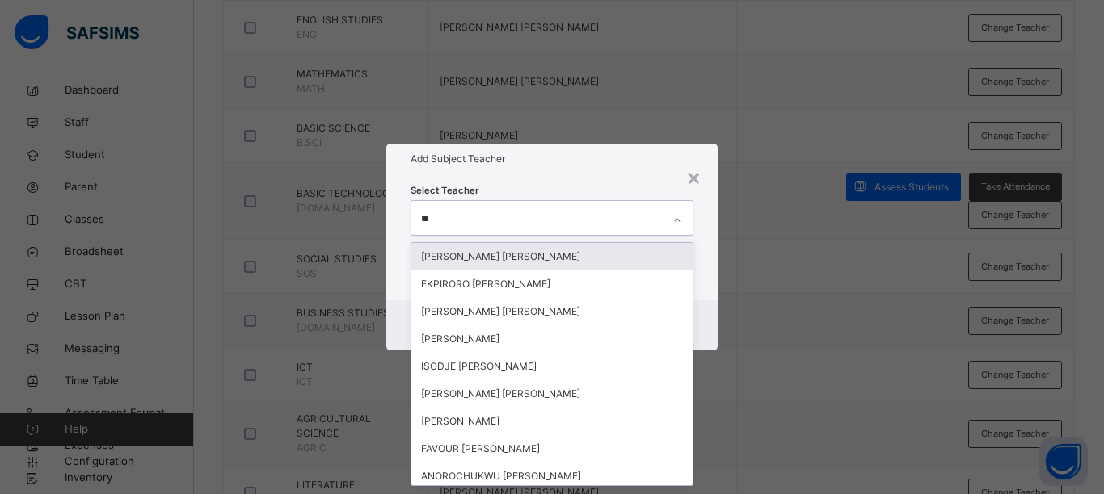
type input "***"
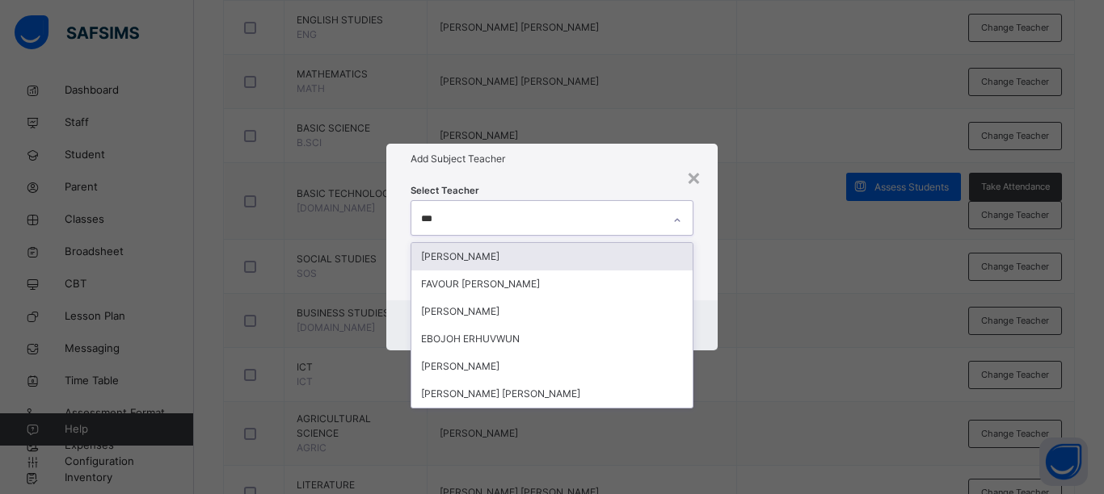
click at [545, 263] on div "[PERSON_NAME]" at bounding box center [551, 256] width 281 height 27
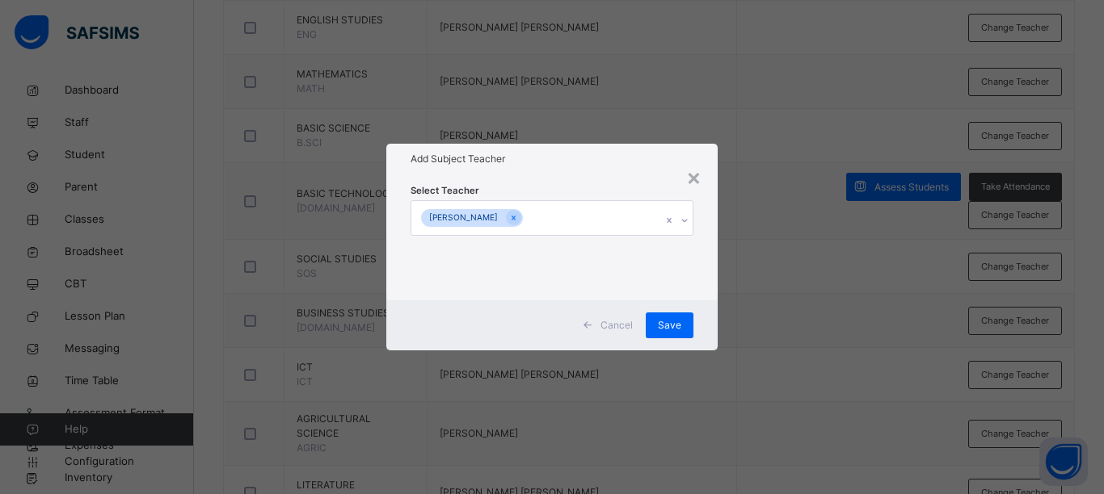
click at [749, 248] on div "× Add Subject Teacher Select Teacher [PERSON_NAME] Cancel Save" at bounding box center [552, 247] width 1104 height 494
click at [679, 323] on span "Save" at bounding box center [669, 325] width 23 height 15
click at [679, 323] on div "Save" at bounding box center [669, 326] width 48 height 26
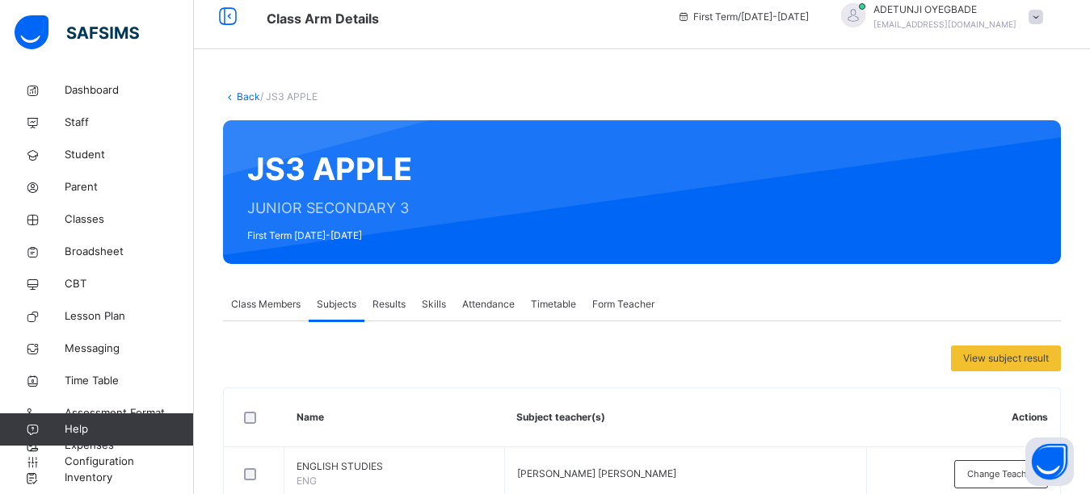
scroll to position [0, 0]
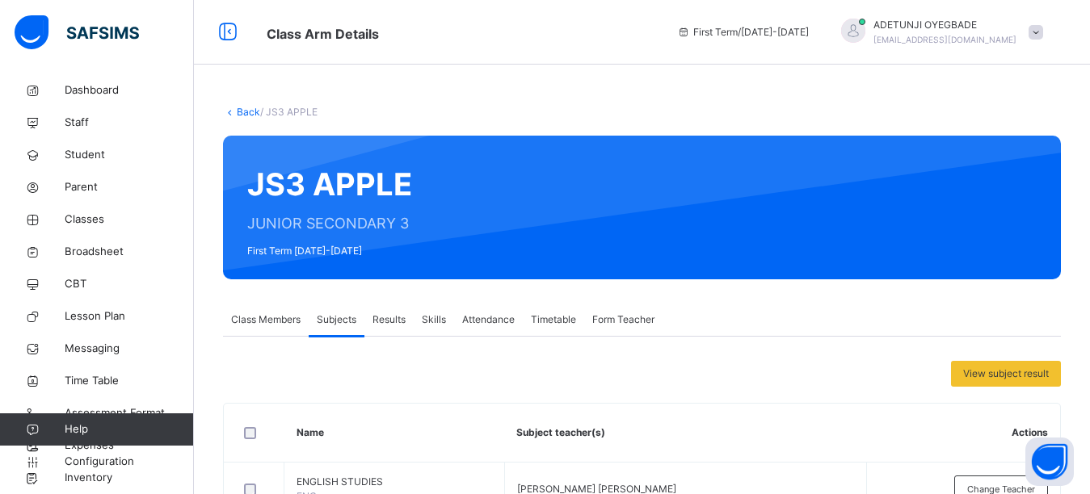
click at [241, 115] on link "Back" at bounding box center [248, 112] width 23 height 12
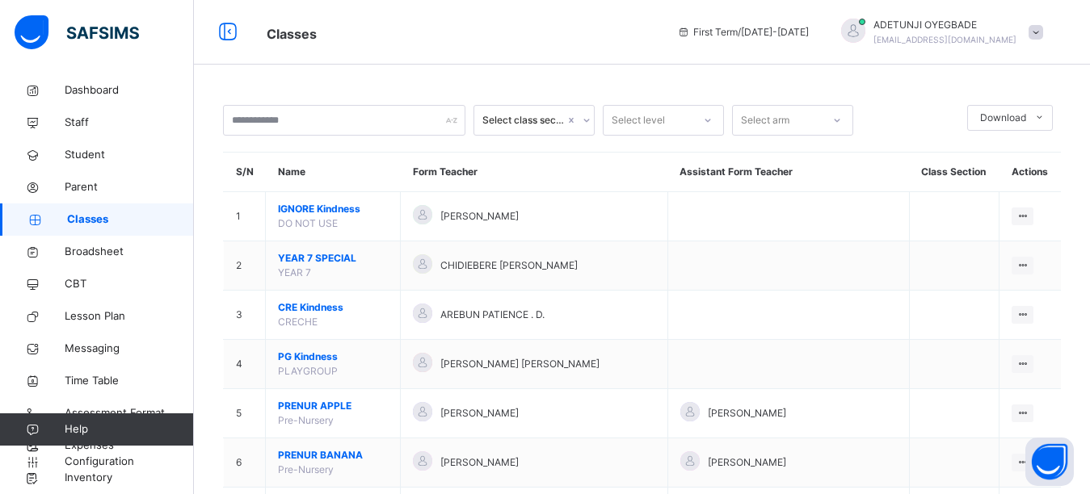
drag, startPoint x: 440, startPoint y: 74, endPoint x: 408, endPoint y: 24, distance: 59.6
click at [408, 24] on span "Classes" at bounding box center [460, 32] width 386 height 27
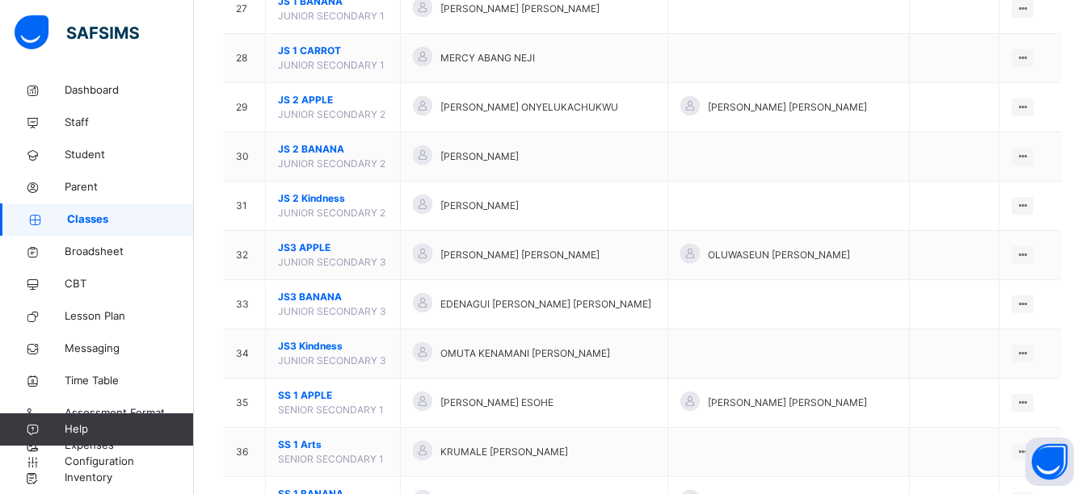
scroll to position [1479, 0]
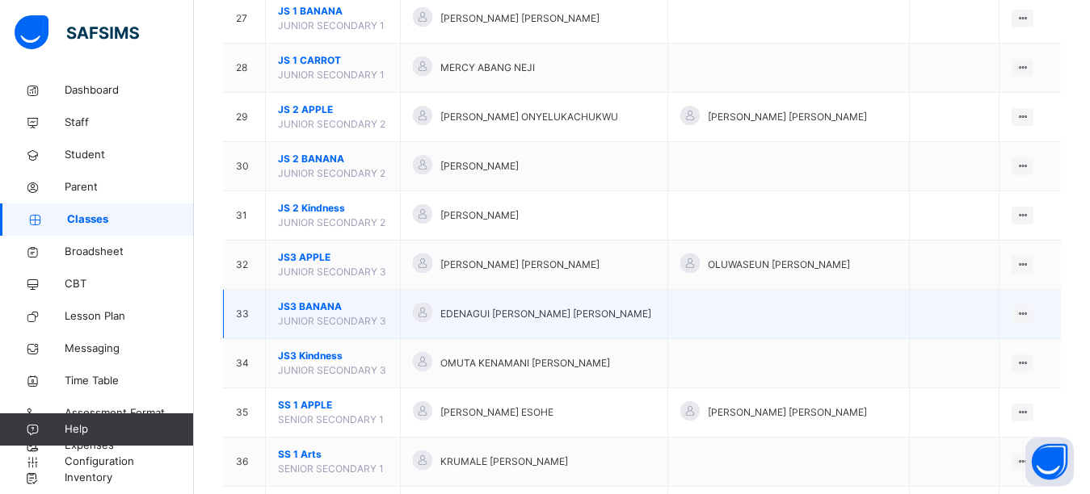
click at [328, 327] on td "JS3 BANANA JUNIOR SECONDARY 3" at bounding box center [333, 314] width 135 height 49
click at [1029, 314] on icon at bounding box center [1023, 314] width 14 height 12
click at [993, 349] on div "View Class" at bounding box center [980, 347] width 92 height 16
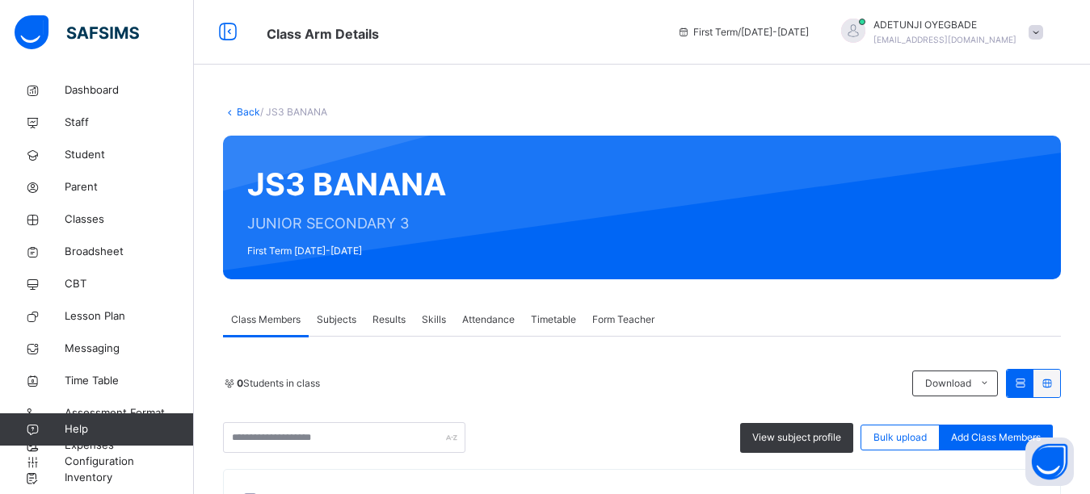
click at [332, 316] on span "Subjects" at bounding box center [337, 320] width 40 height 15
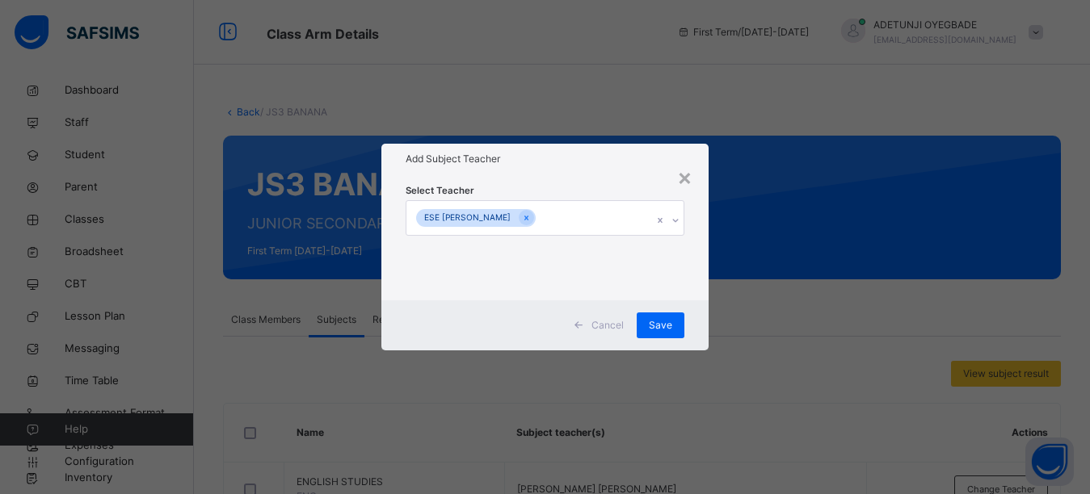
scroll to position [577, 0]
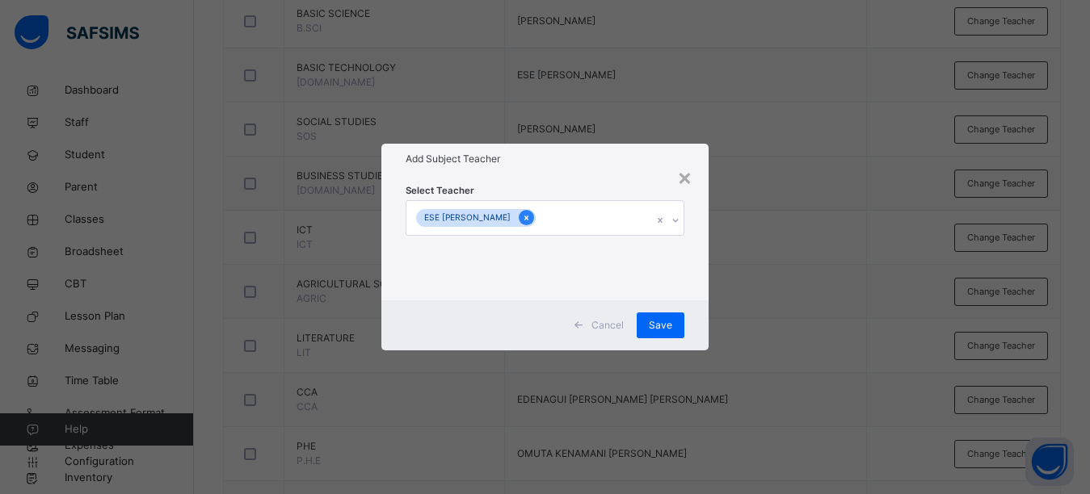
click at [522, 220] on icon at bounding box center [526, 217] width 9 height 11
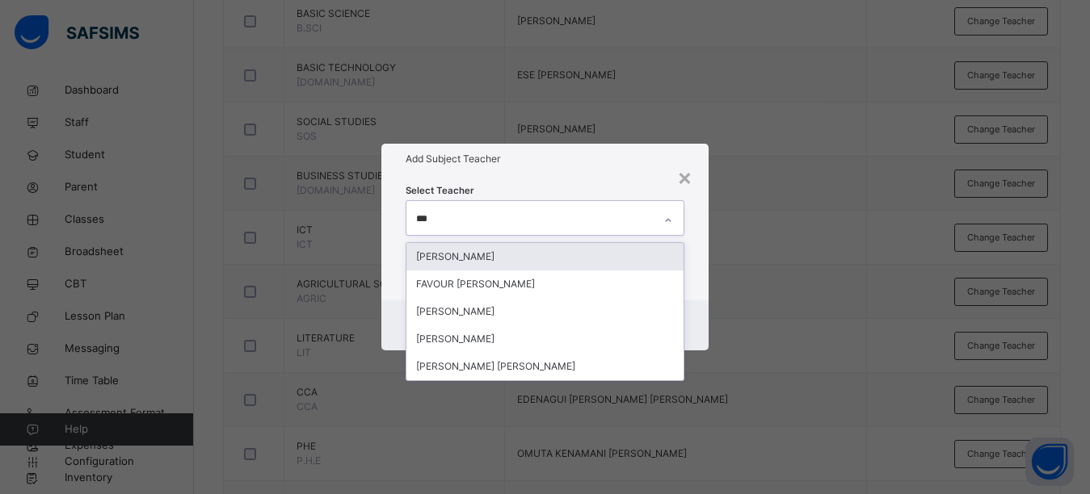
type input "****"
click at [531, 258] on div "[PERSON_NAME]" at bounding box center [544, 256] width 277 height 27
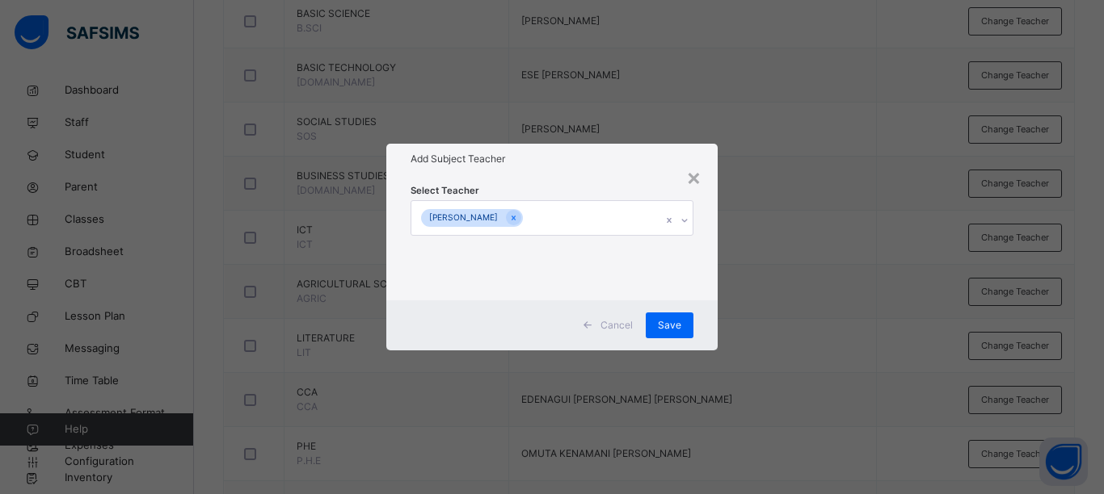
click at [752, 205] on div "× Add Subject Teacher Select Teacher [PERSON_NAME] Cancel Save" at bounding box center [552, 247] width 1104 height 494
click at [680, 320] on span "Save" at bounding box center [669, 325] width 23 height 15
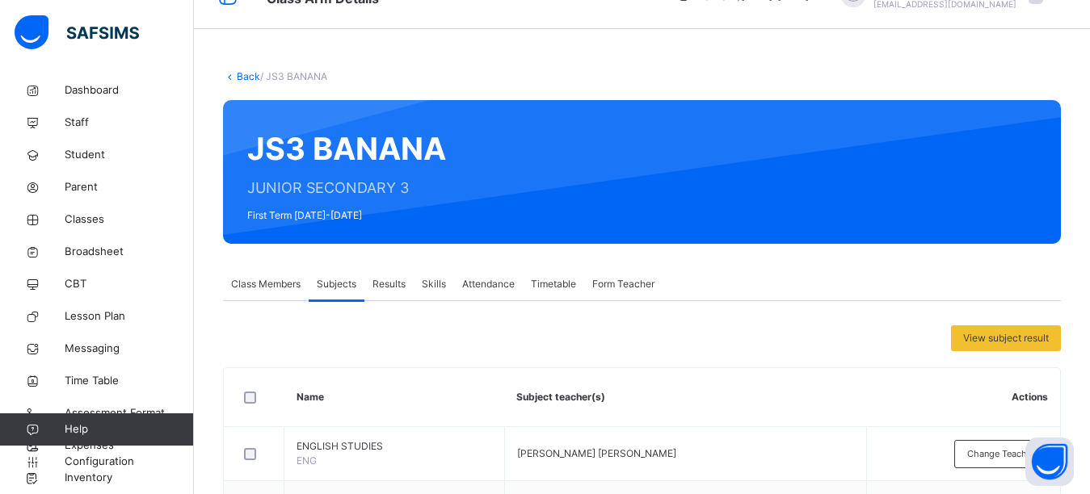
scroll to position [0, 0]
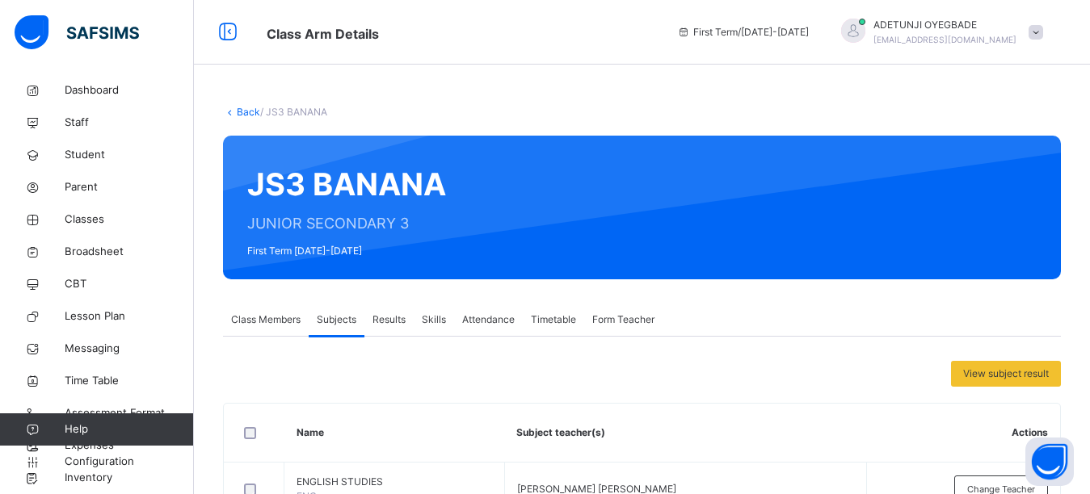
click at [248, 113] on link "Back" at bounding box center [248, 112] width 23 height 12
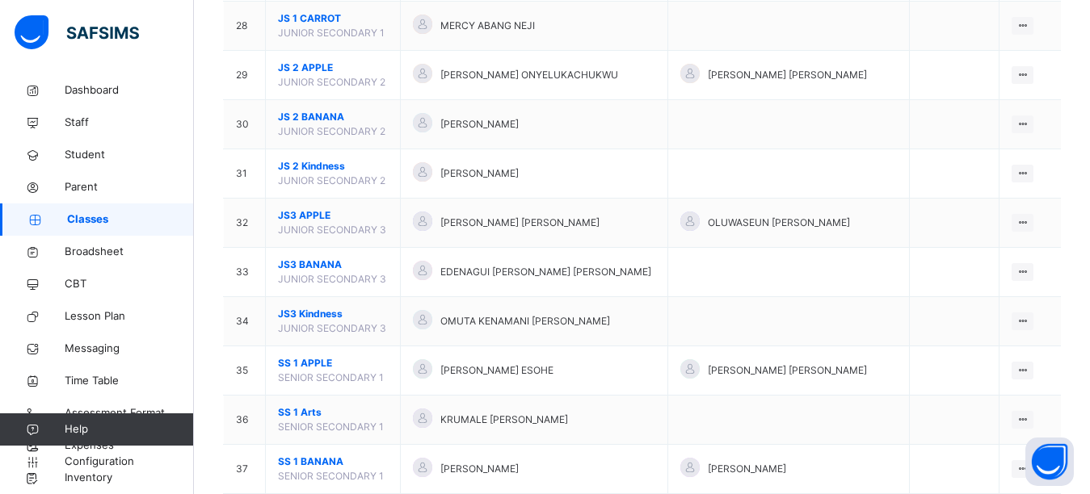
scroll to position [1525, 0]
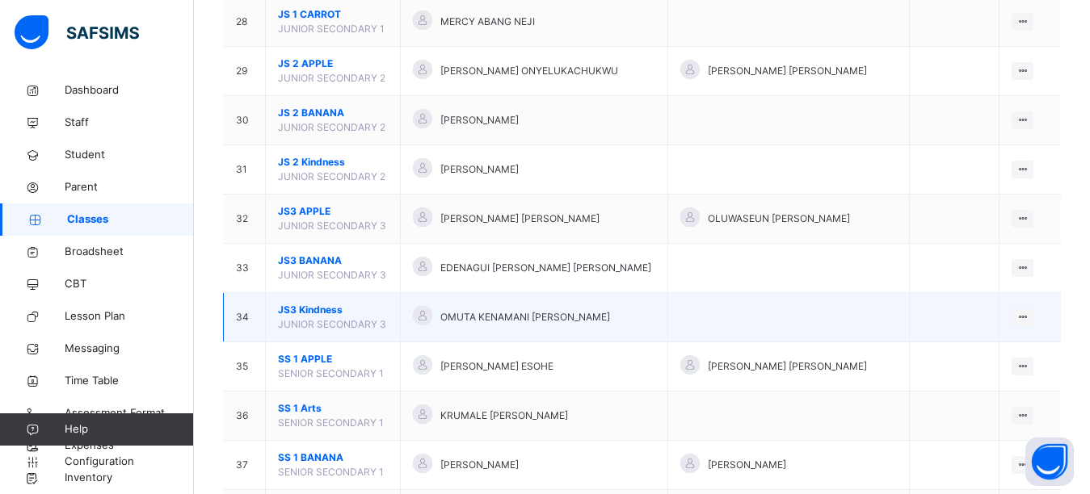
click at [364, 309] on span "JS3 Kindness" at bounding box center [333, 310] width 110 height 15
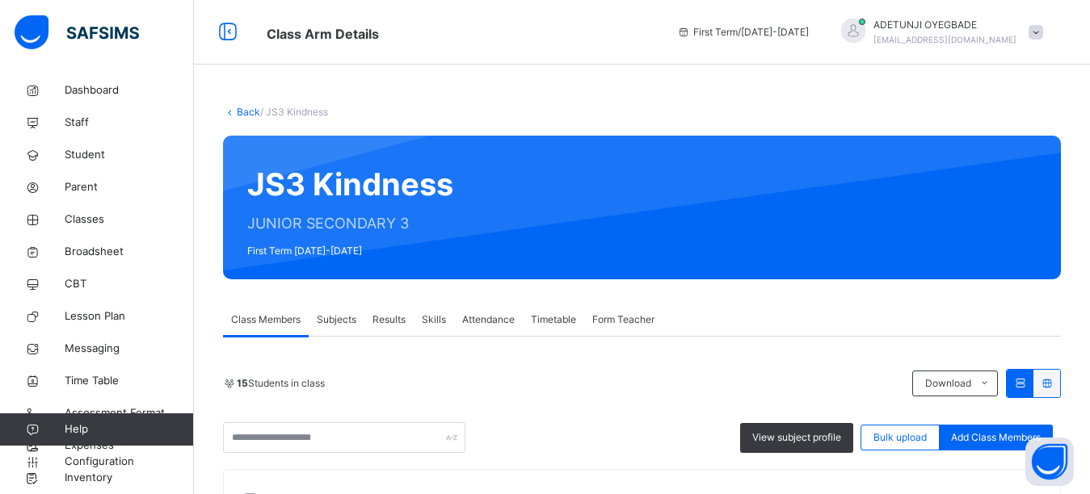
click at [345, 318] on span "Subjects" at bounding box center [337, 320] width 40 height 15
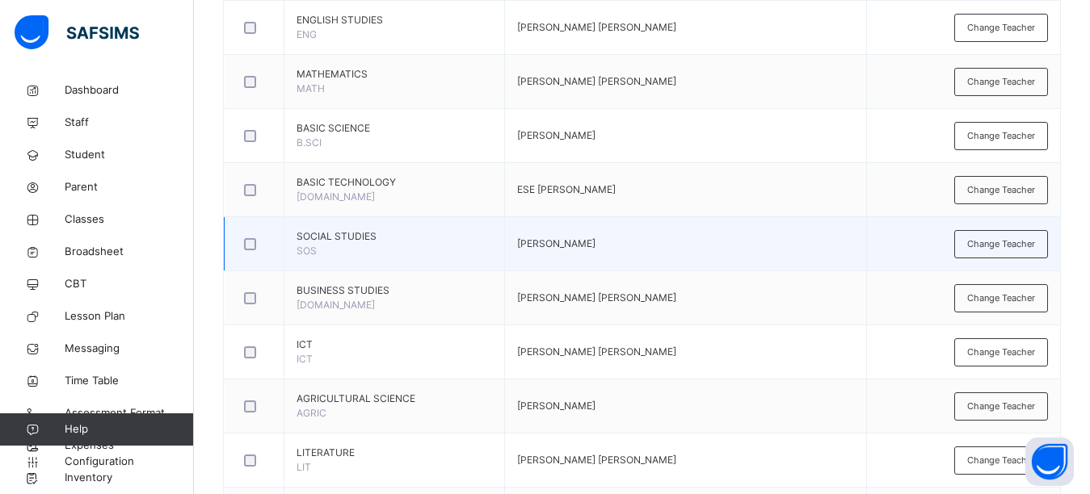
scroll to position [506, 0]
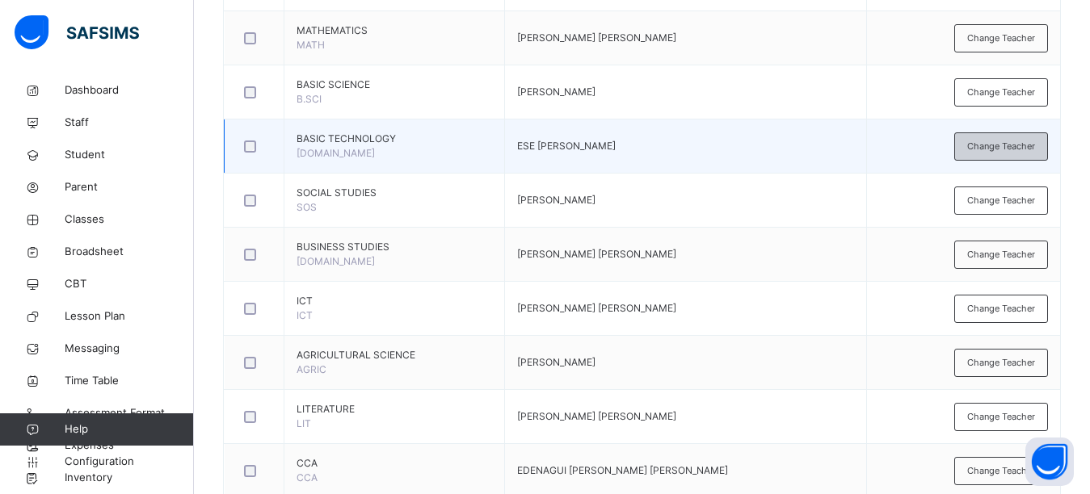
click at [1017, 147] on span "Change Teacher" at bounding box center [1001, 147] width 68 height 14
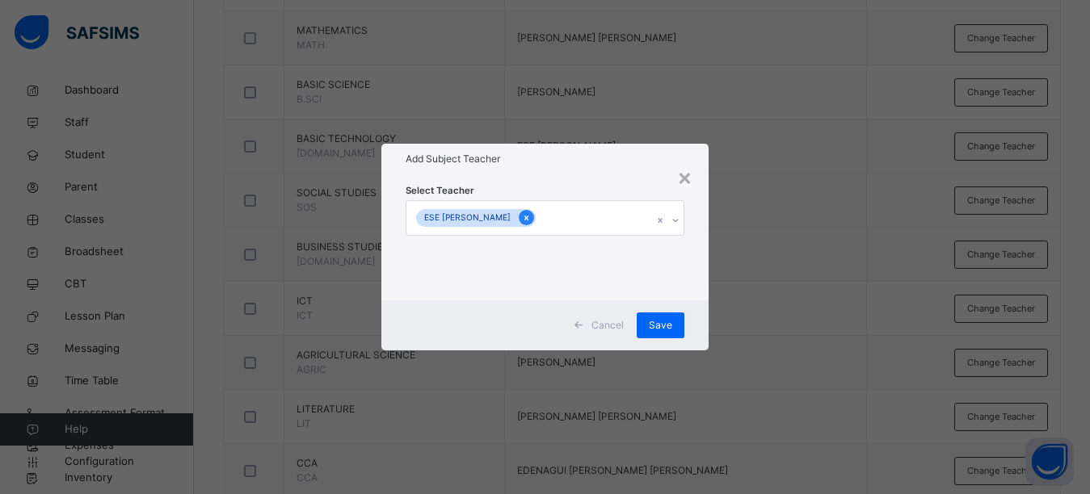
click at [522, 220] on icon at bounding box center [526, 217] width 9 height 11
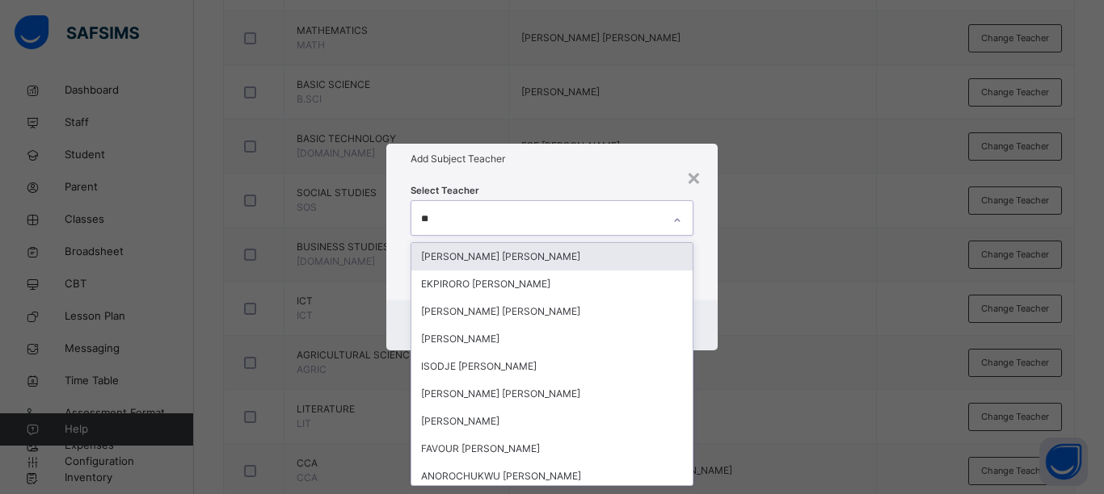
type input "***"
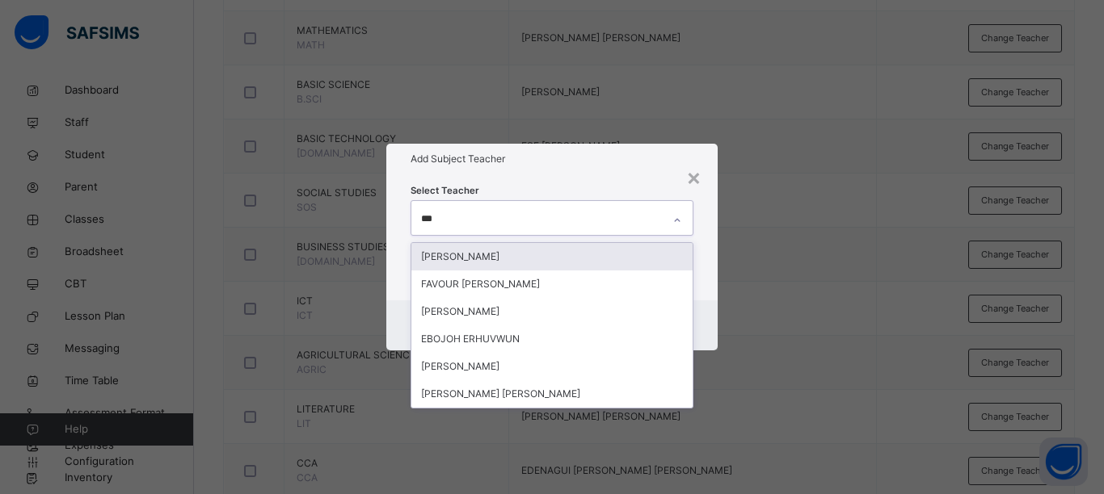
click at [486, 254] on div "[PERSON_NAME]" at bounding box center [551, 256] width 281 height 27
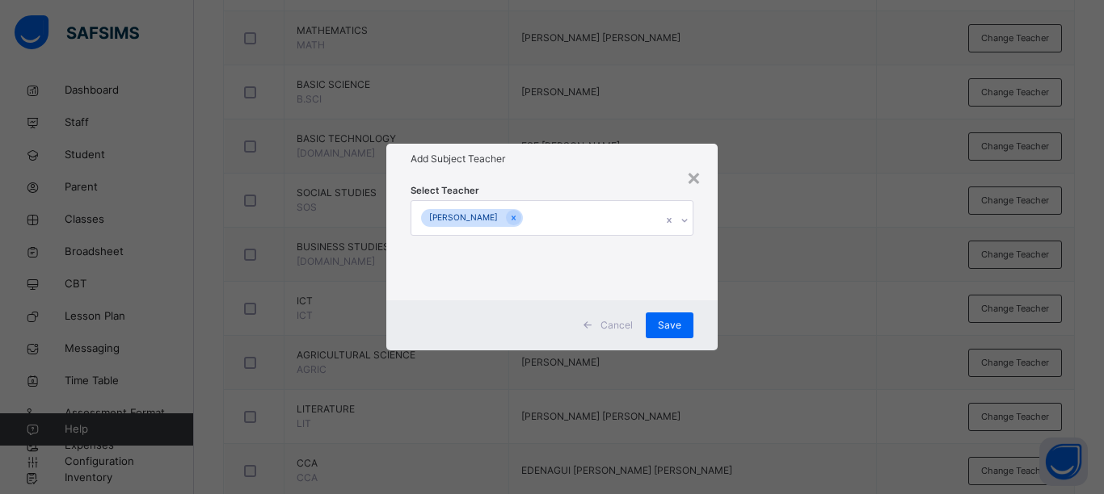
click at [775, 241] on div "× Add Subject Teacher Select Teacher [PERSON_NAME] Cancel Save" at bounding box center [552, 247] width 1104 height 494
click at [663, 318] on span "Save" at bounding box center [669, 325] width 23 height 15
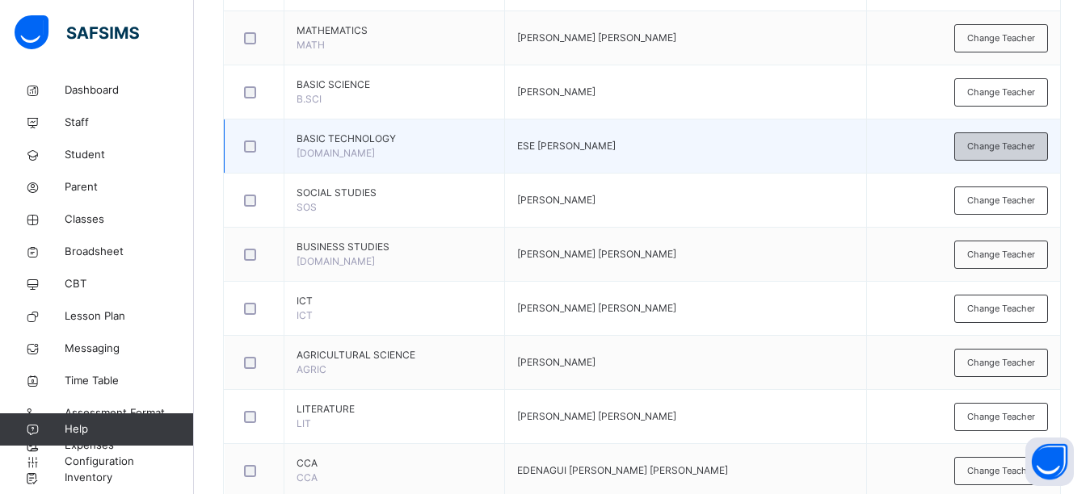
click at [1032, 156] on div "Change Teacher" at bounding box center [1001, 146] width 94 height 28
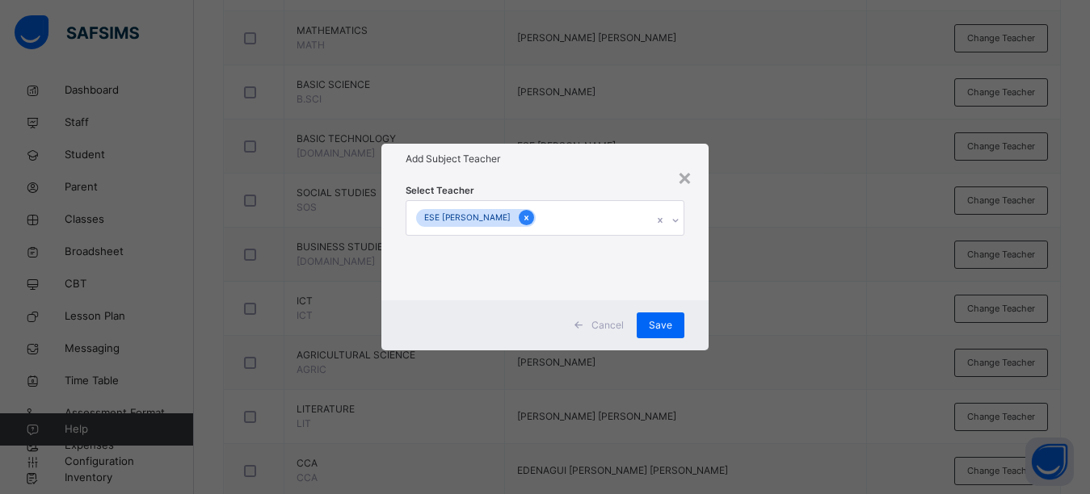
click at [524, 219] on icon at bounding box center [526, 218] width 4 height 5
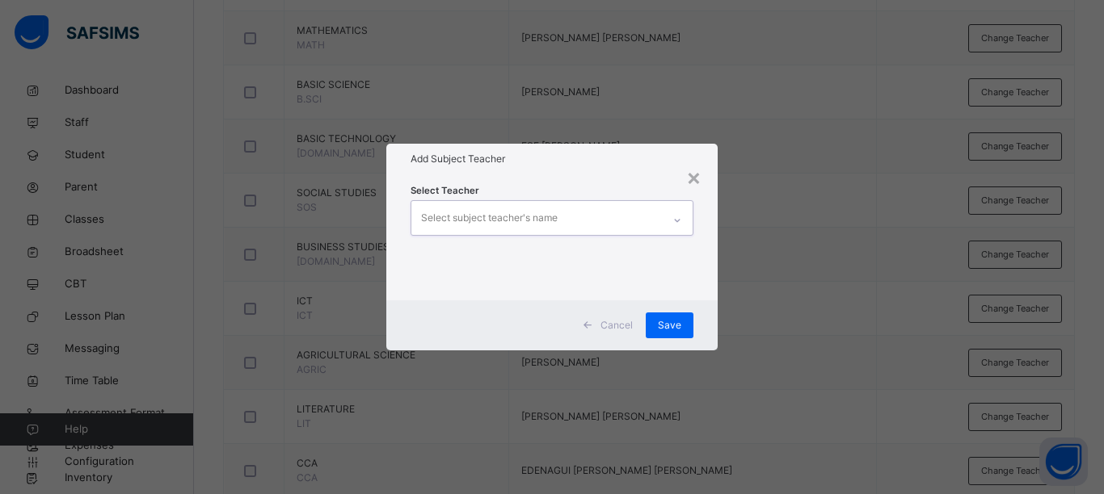
click at [514, 219] on div "Select subject teacher's name" at bounding box center [489, 218] width 137 height 31
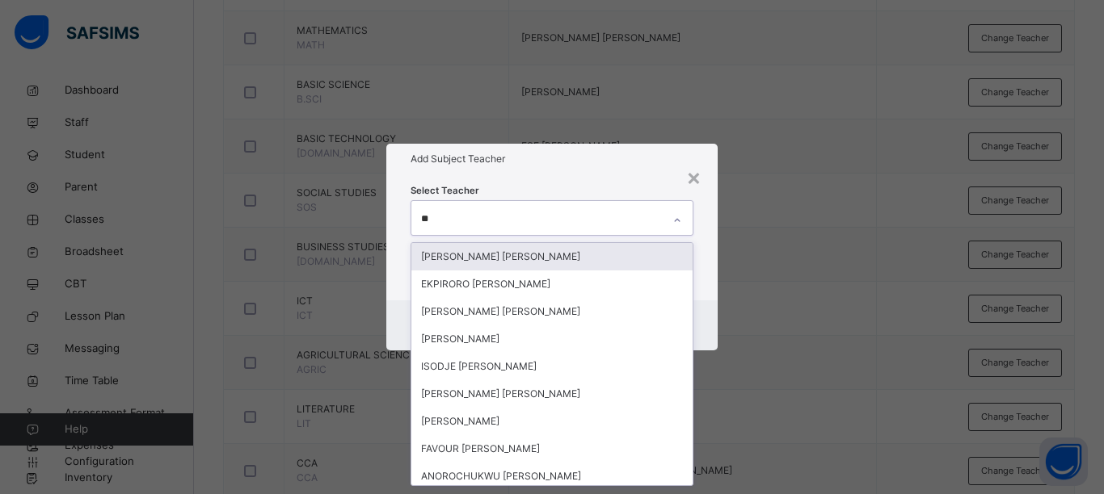
type input "***"
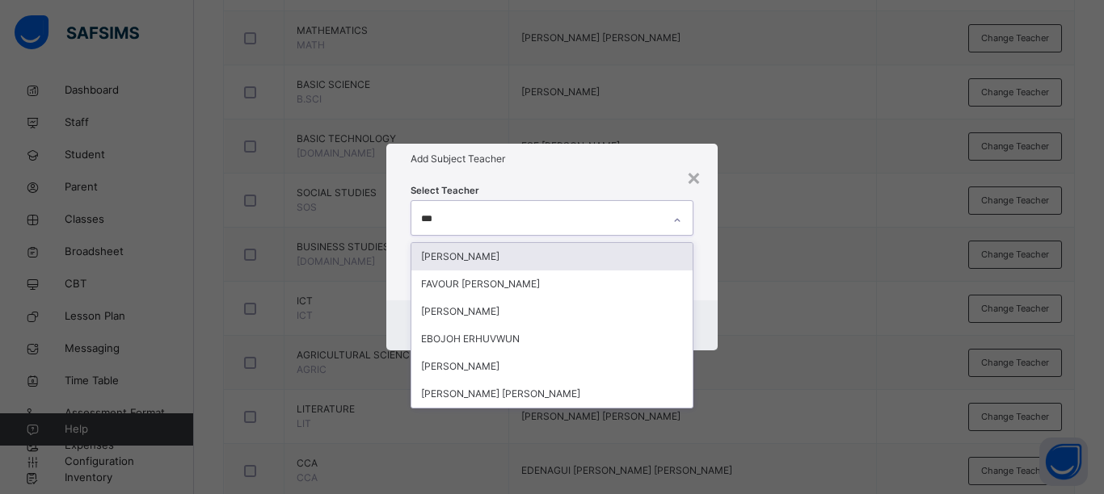
click at [607, 260] on div "[PERSON_NAME]" at bounding box center [551, 256] width 281 height 27
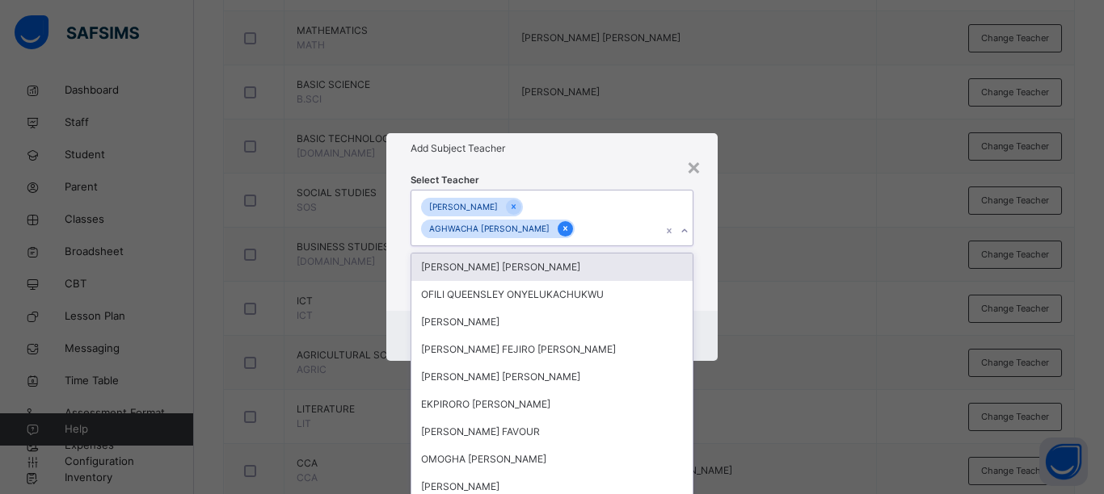
click at [573, 227] on div at bounding box center [564, 228] width 15 height 15
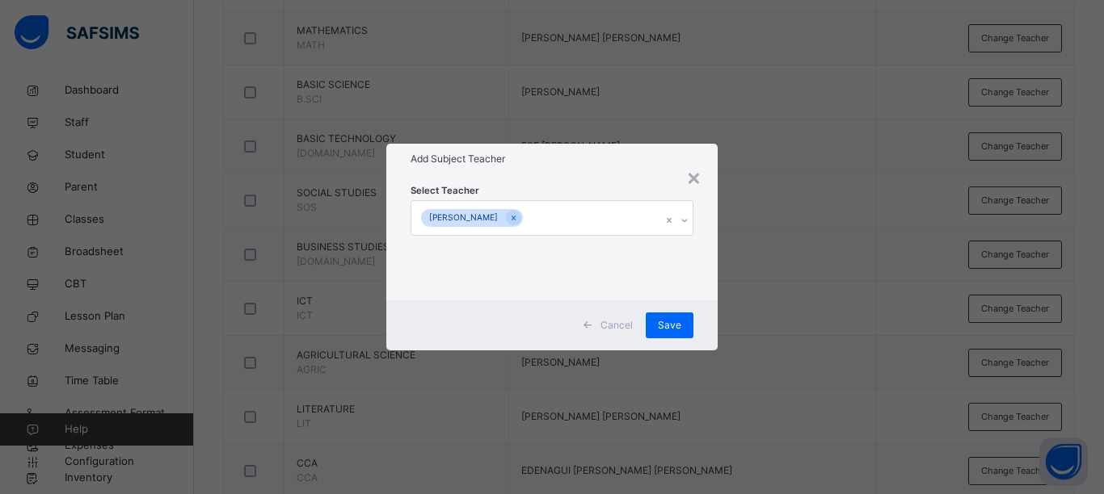
drag, startPoint x: 764, startPoint y: 254, endPoint x: 697, endPoint y: 272, distance: 69.6
click at [764, 254] on div "× Add Subject Teacher Select Teacher [PERSON_NAME] Cancel Save" at bounding box center [552, 247] width 1104 height 494
click at [674, 315] on div "Save" at bounding box center [669, 326] width 48 height 26
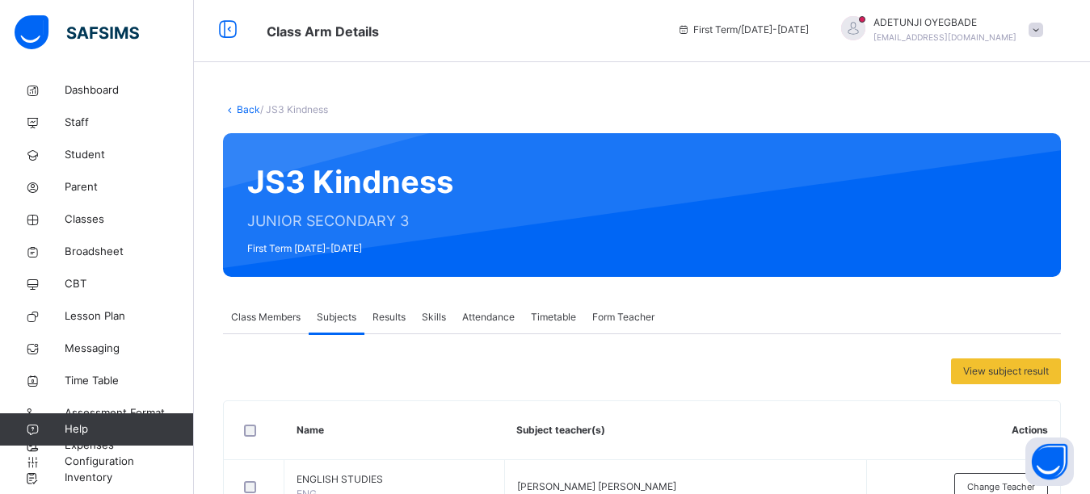
scroll to position [0, 0]
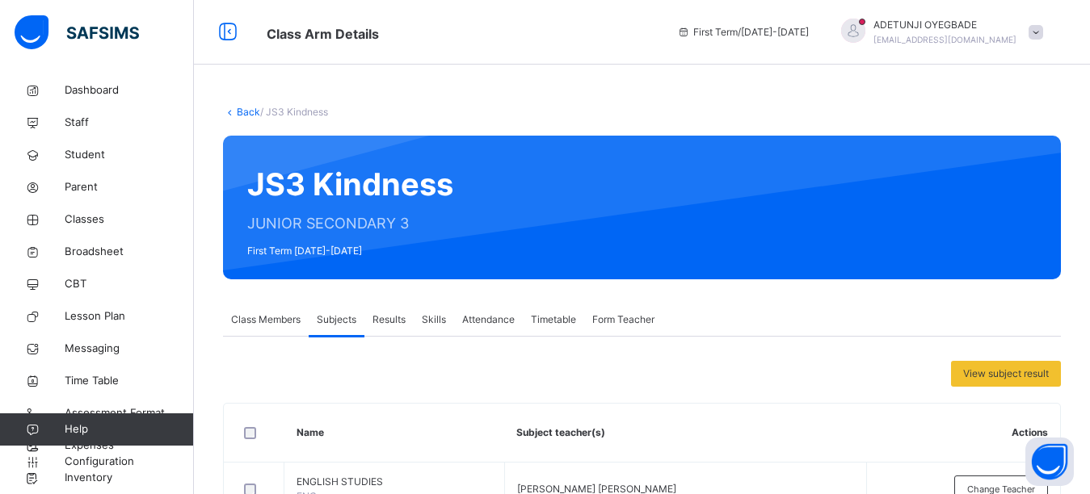
click at [238, 110] on link "Back" at bounding box center [248, 112] width 23 height 12
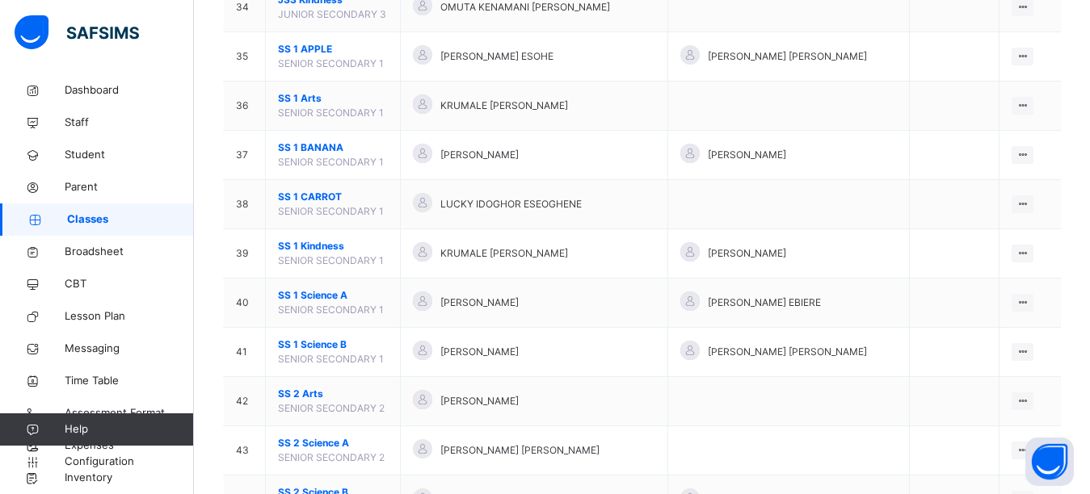
scroll to position [1831, 0]
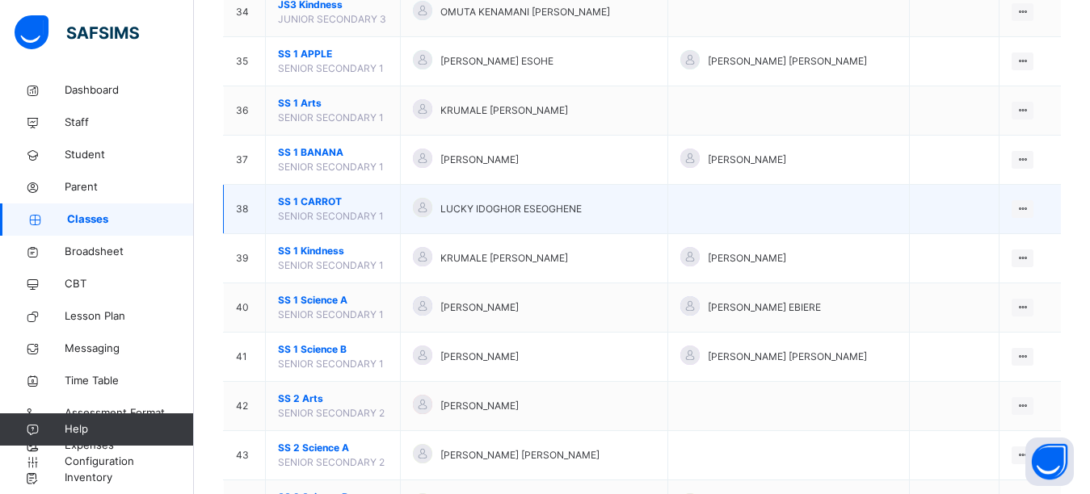
click at [382, 213] on span "SENIOR SECONDARY 1" at bounding box center [331, 216] width 106 height 12
click at [1031, 226] on ul "View Class Assign form Teacher" at bounding box center [967, 256] width 131 height 60
click at [987, 241] on div "View Class" at bounding box center [980, 241] width 92 height 16
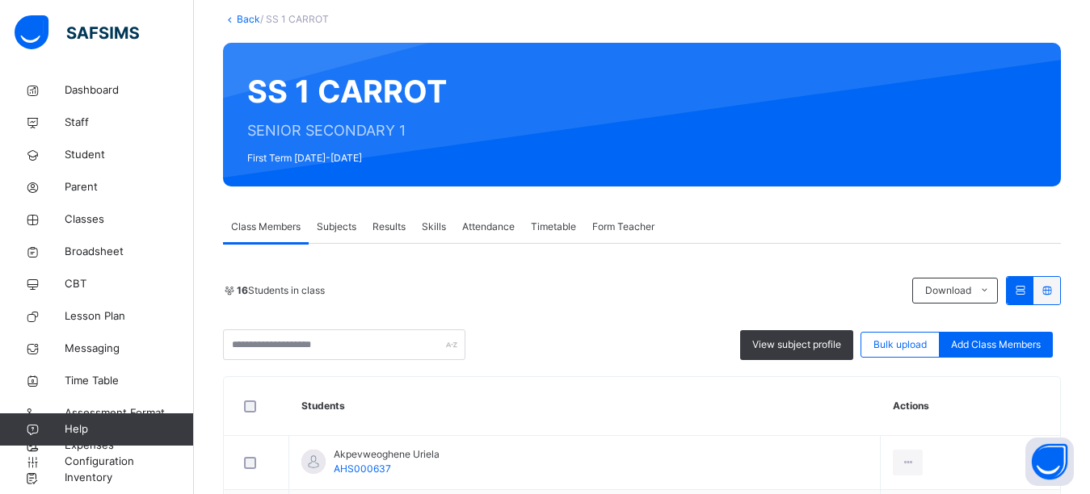
scroll to position [98, 0]
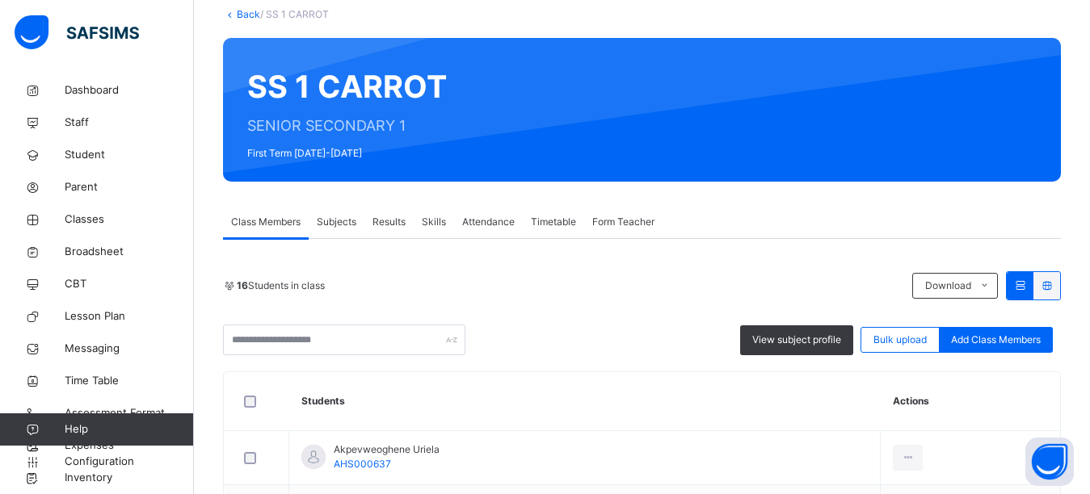
click at [343, 222] on span "Subjects" at bounding box center [337, 222] width 40 height 15
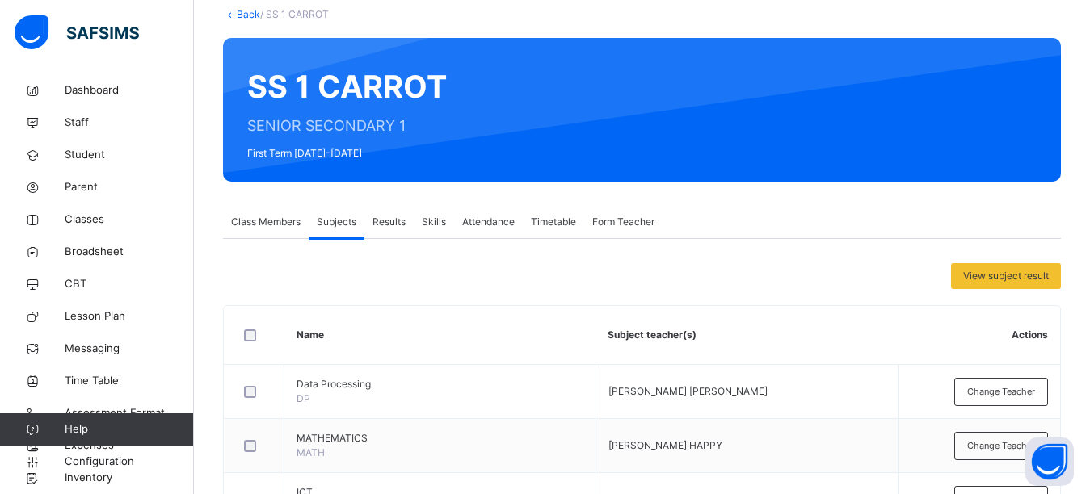
click at [345, 225] on span "Subjects" at bounding box center [337, 222] width 40 height 15
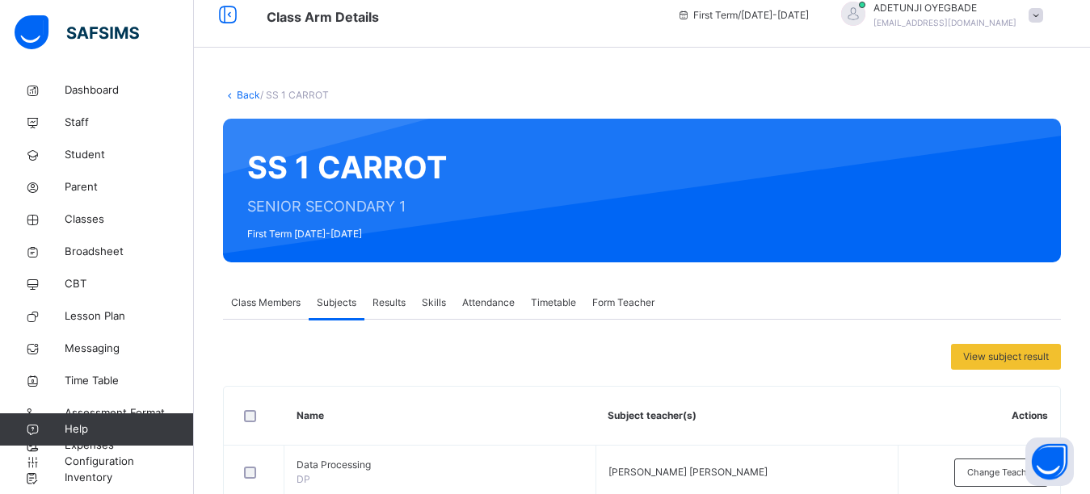
scroll to position [0, 0]
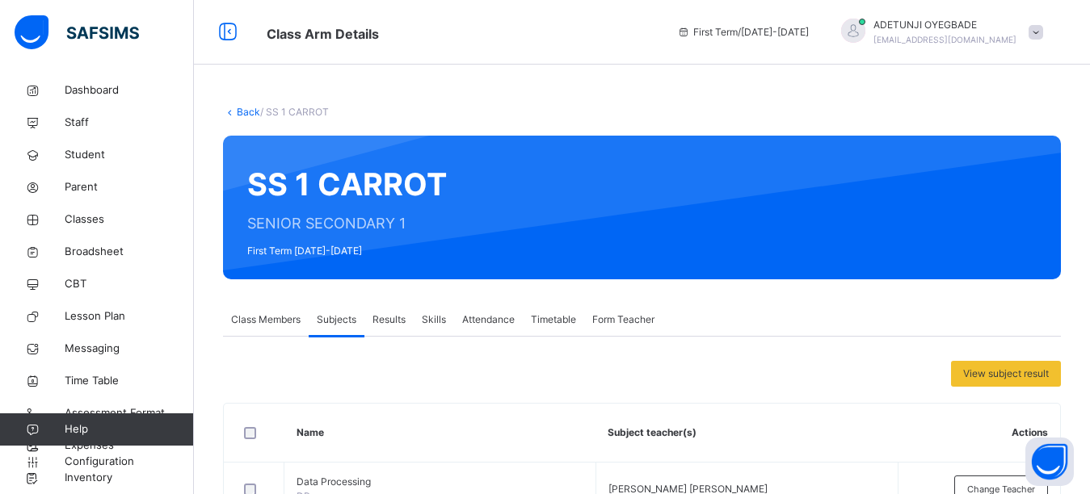
click at [235, 114] on icon at bounding box center [230, 112] width 14 height 12
click at [246, 116] on link "Back" at bounding box center [248, 112] width 23 height 12
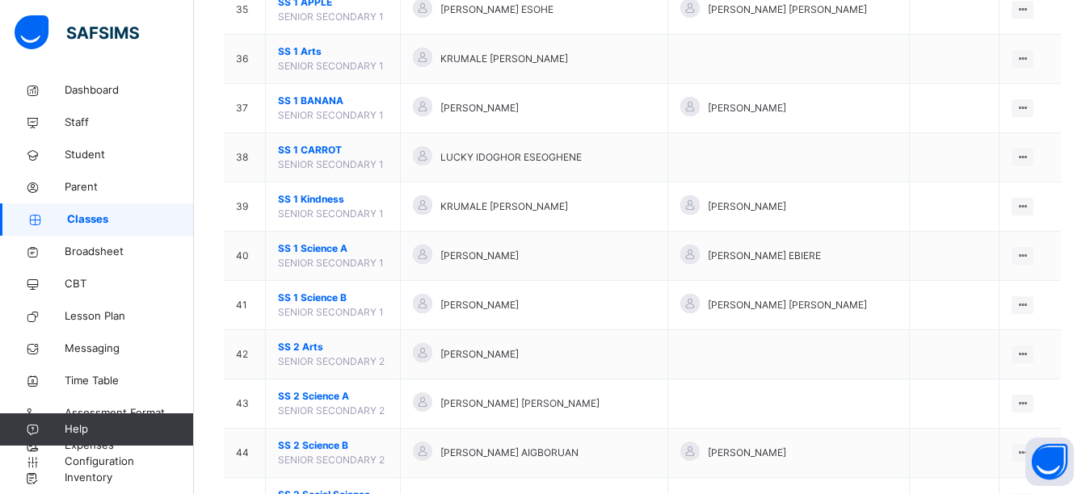
scroll to position [1777, 0]
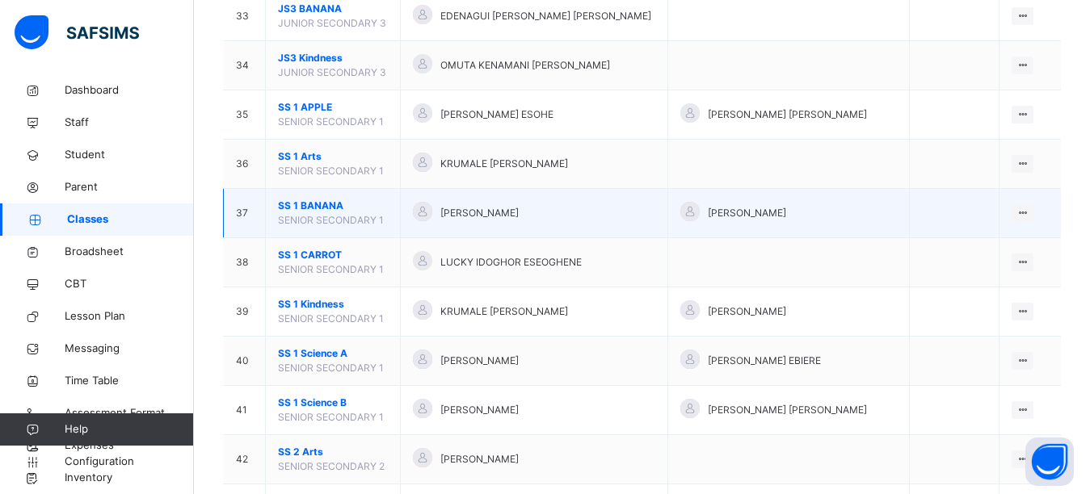
click at [329, 217] on span "SENIOR SECONDARY 1" at bounding box center [331, 220] width 106 height 12
click at [1028, 211] on icon at bounding box center [1023, 213] width 14 height 12
click at [990, 242] on div "View Class" at bounding box center [980, 246] width 92 height 16
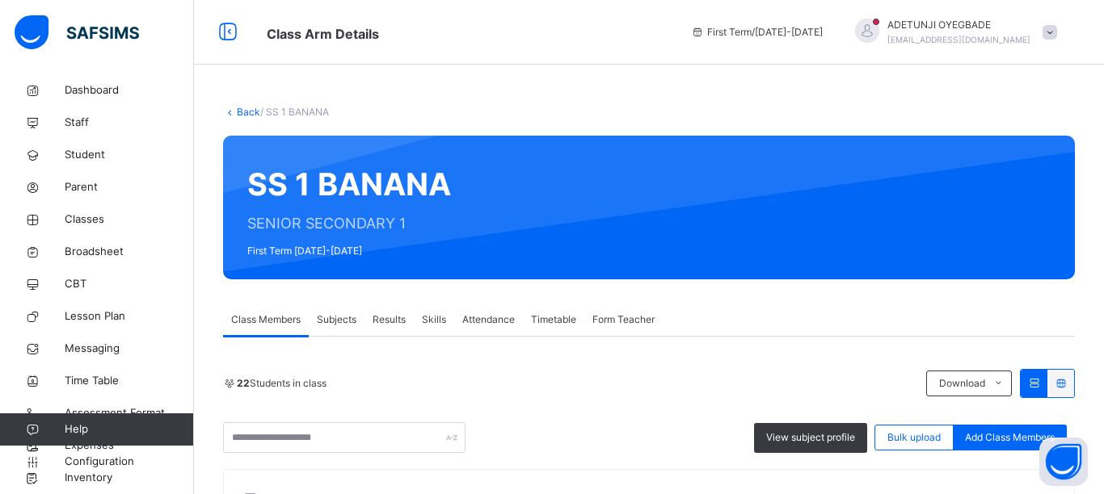
click at [322, 317] on span "Subjects" at bounding box center [337, 320] width 40 height 15
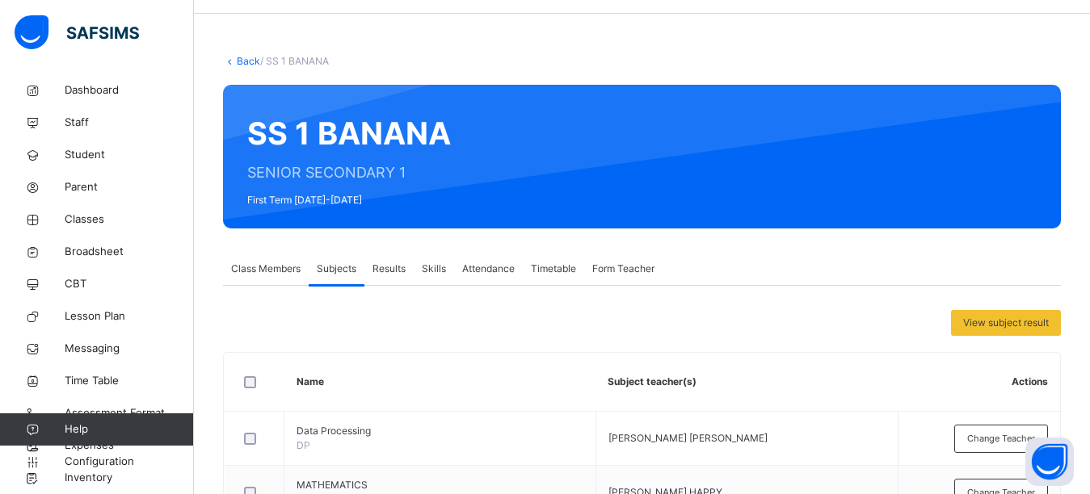
scroll to position [43, 0]
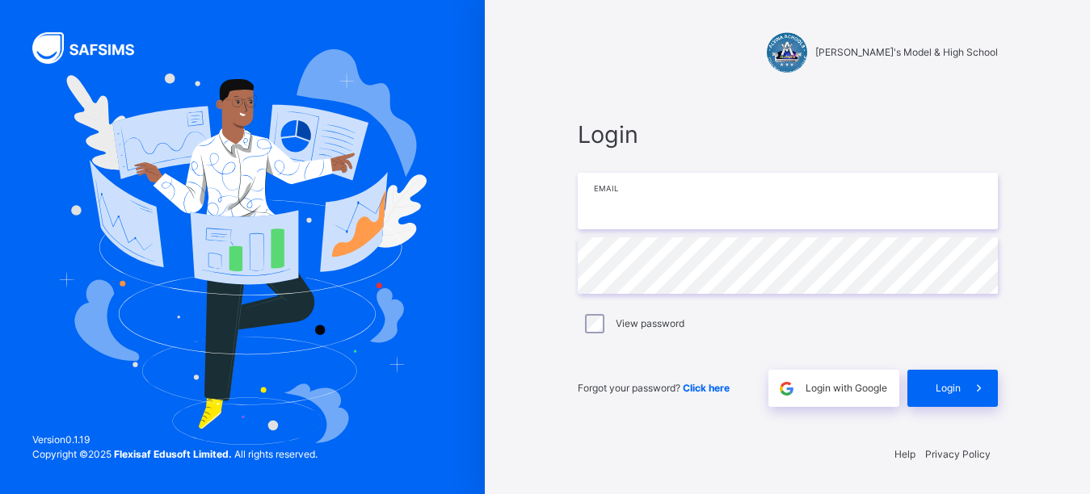
type input "**********"
